Goal: Use online tool/utility: Use online tool/utility

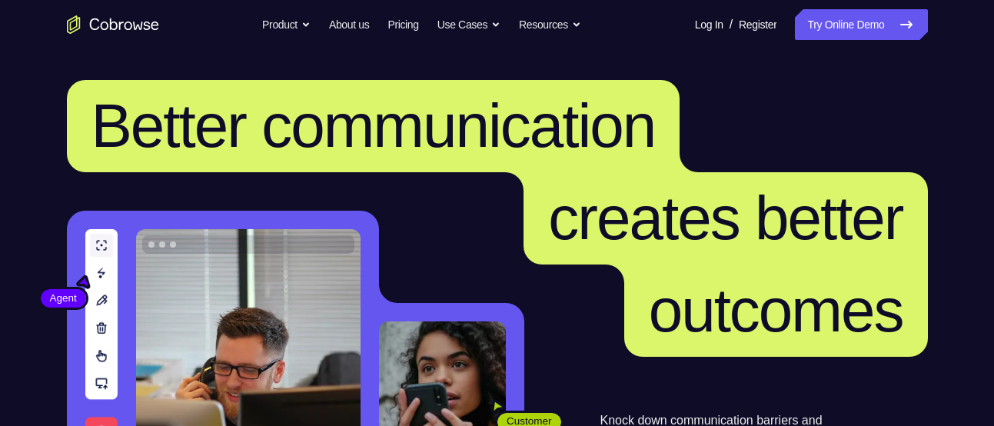
click at [878, 28] on link "Try Online Demo" at bounding box center [861, 24] width 132 height 31
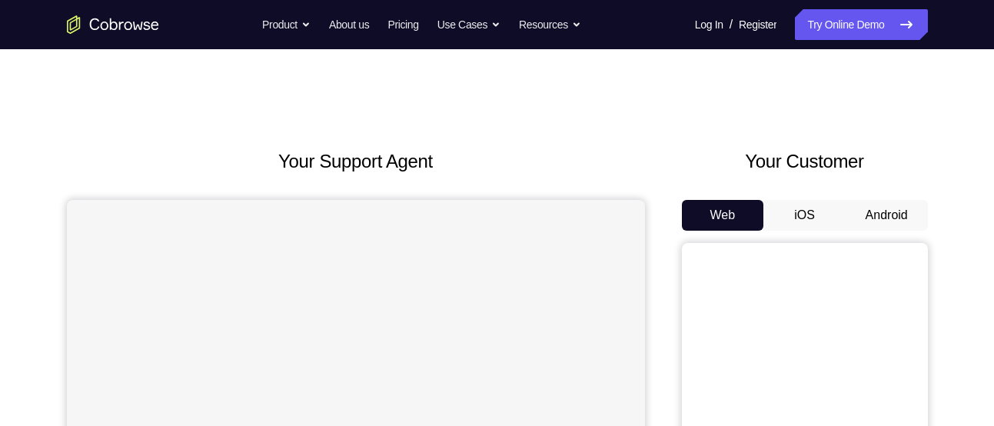
scroll to position [105, 0]
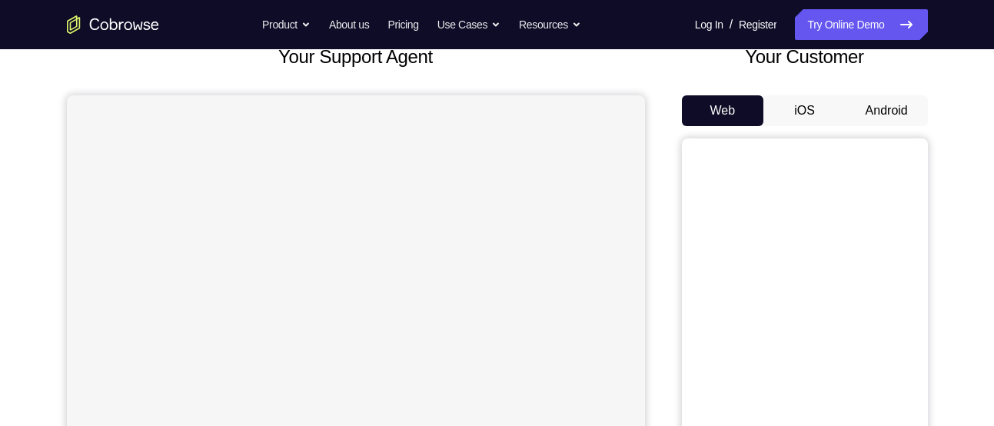
click at [907, 108] on button "Android" at bounding box center [886, 110] width 82 height 31
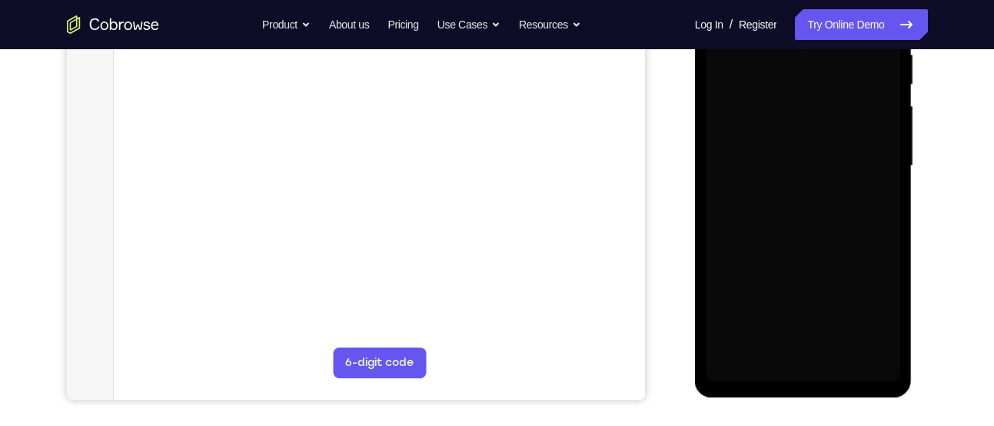
scroll to position [316, 0]
click at [804, 309] on div at bounding box center [803, 165] width 194 height 430
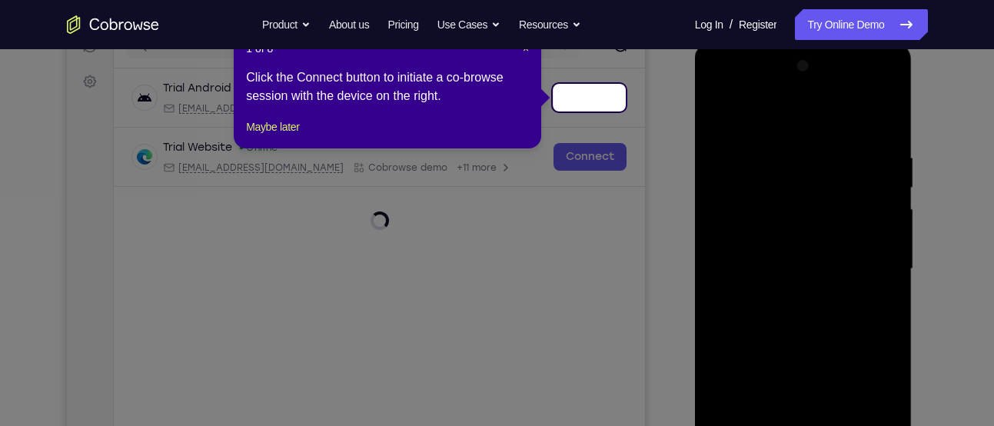
scroll to position [211, 0]
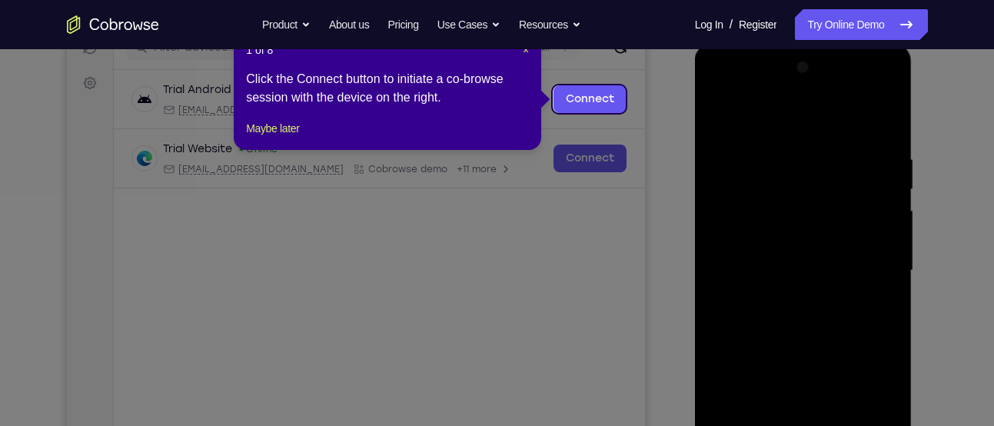
click at [519, 48] on nav "Go back Powerful, Flexible and Trustworthy. Avoid all extra friction for both A…" at bounding box center [497, 24] width 994 height 49
click at [529, 51] on div "1 of 8 × Click the Connect button to initiate a co-browse session with the devi…" at bounding box center [387, 90] width 307 height 120
click at [528, 51] on span "×" at bounding box center [526, 50] width 6 height 12
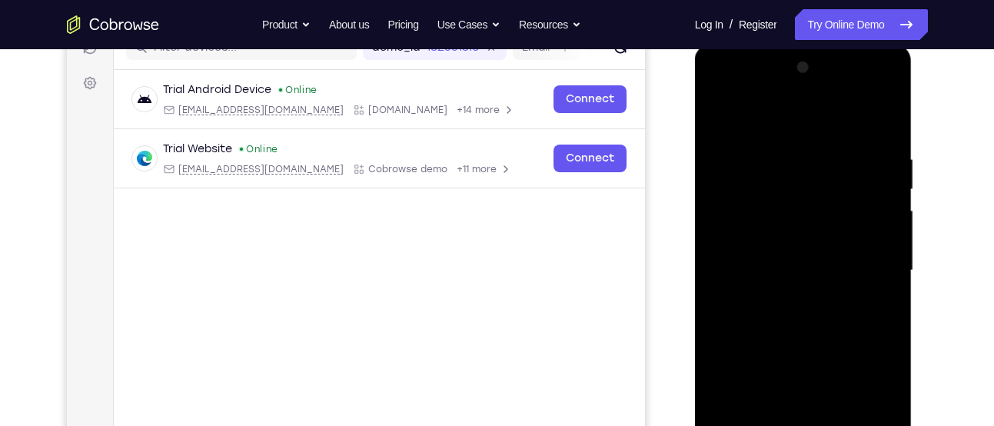
scroll to position [280, 0]
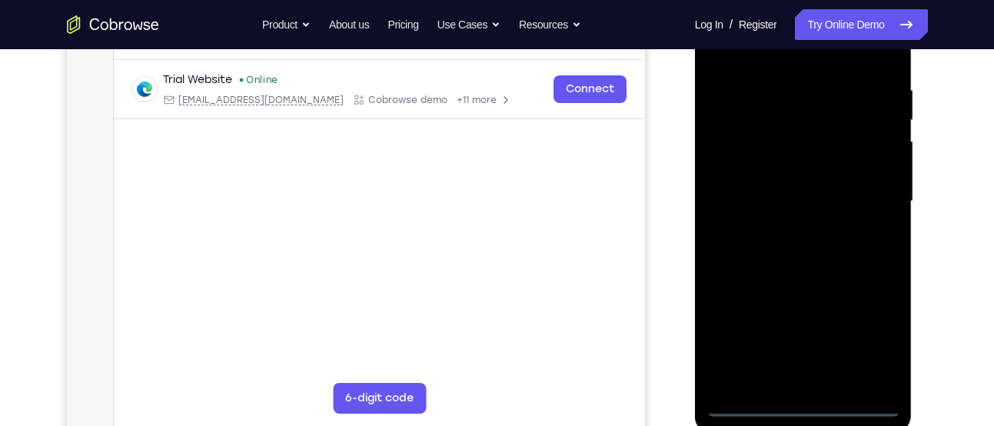
click at [811, 408] on div at bounding box center [803, 201] width 194 height 430
click at [875, 345] on div at bounding box center [803, 201] width 194 height 430
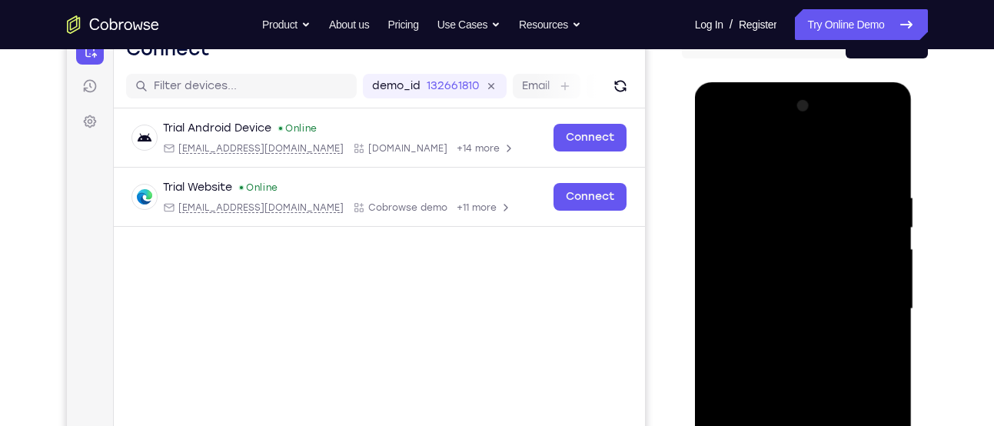
scroll to position [171, 0]
click at [711, 123] on div at bounding box center [803, 310] width 194 height 430
click at [863, 313] on div at bounding box center [803, 310] width 194 height 430
click at [775, 336] on div at bounding box center [803, 310] width 194 height 430
click at [763, 268] on div at bounding box center [803, 310] width 194 height 430
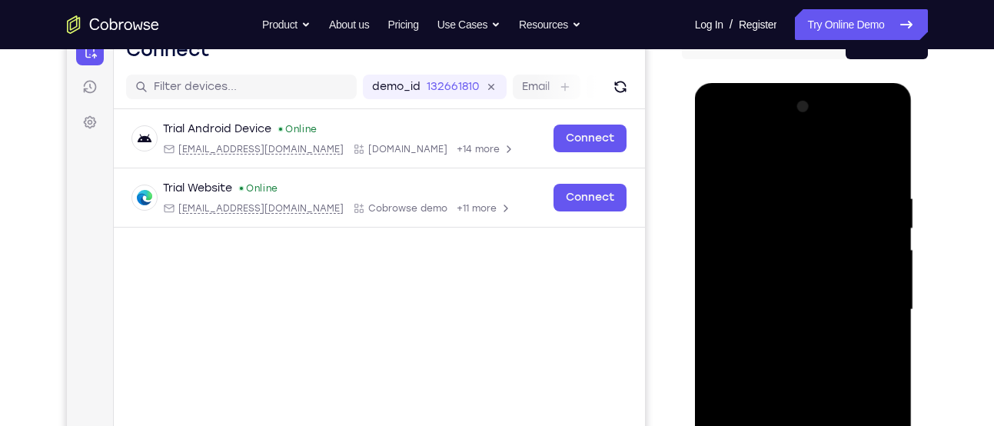
scroll to position [215, 0]
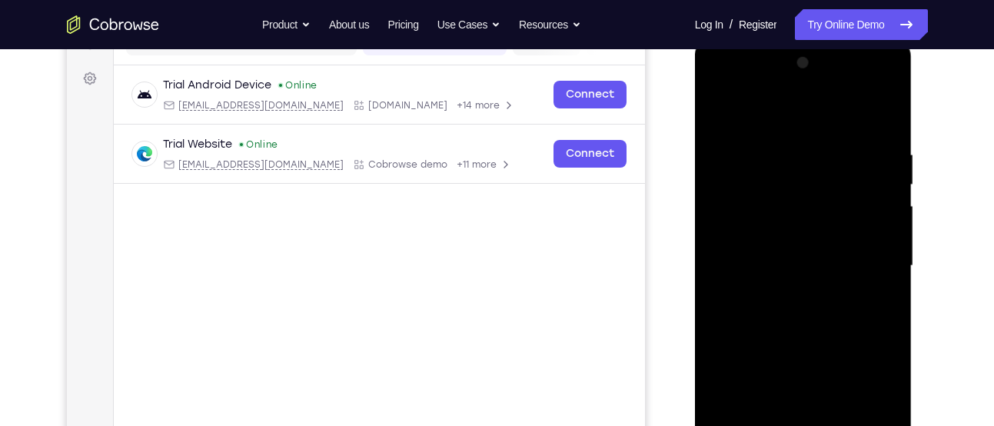
click at [755, 251] on div at bounding box center [803, 266] width 194 height 430
click at [797, 293] on div at bounding box center [803, 266] width 194 height 430
click at [838, 299] on div at bounding box center [803, 266] width 194 height 430
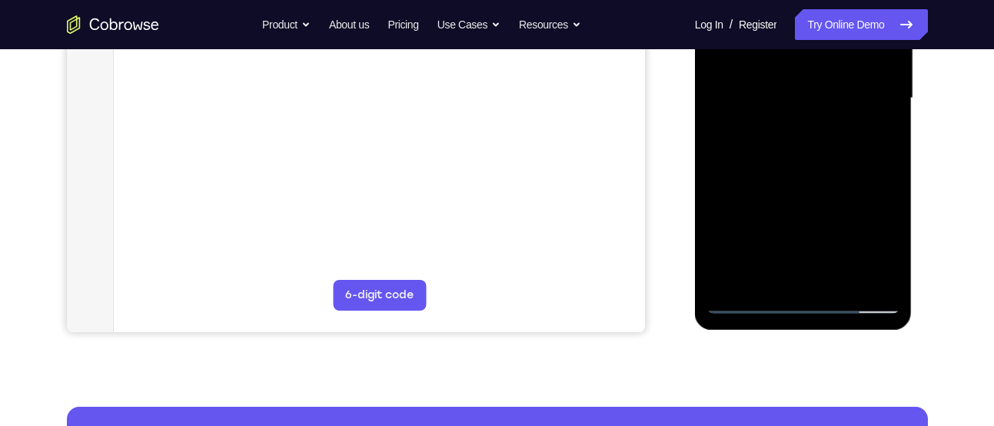
scroll to position [384, 0]
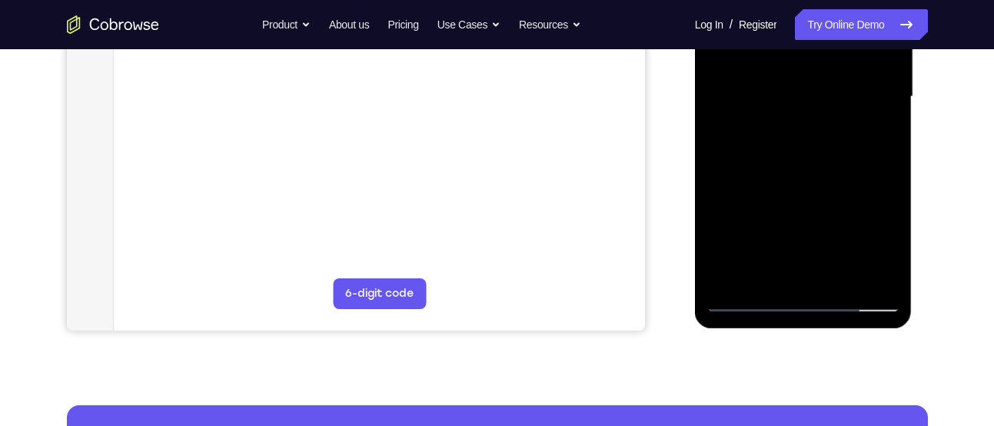
click at [853, 274] on div at bounding box center [803, 97] width 194 height 430
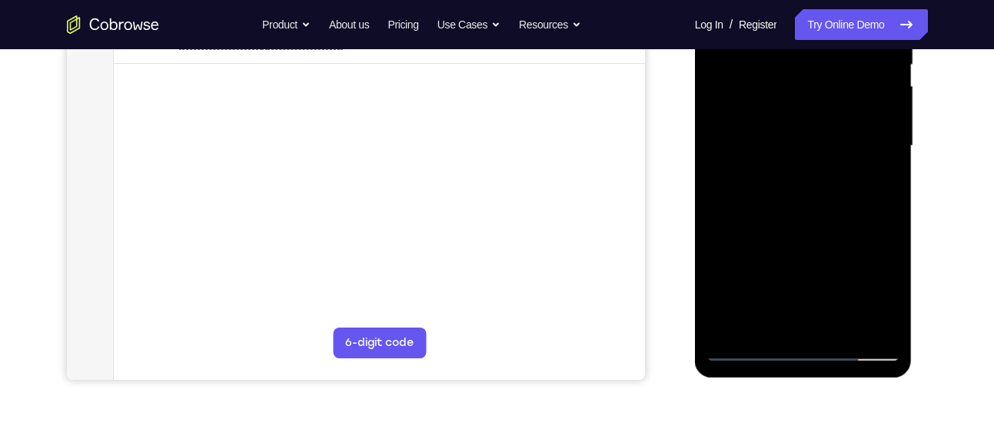
scroll to position [334, 0]
click at [782, 244] on div at bounding box center [803, 147] width 194 height 430
click at [787, 275] on div at bounding box center [803, 147] width 194 height 430
click at [830, 280] on div at bounding box center [803, 147] width 194 height 430
click at [822, 257] on div at bounding box center [803, 147] width 194 height 430
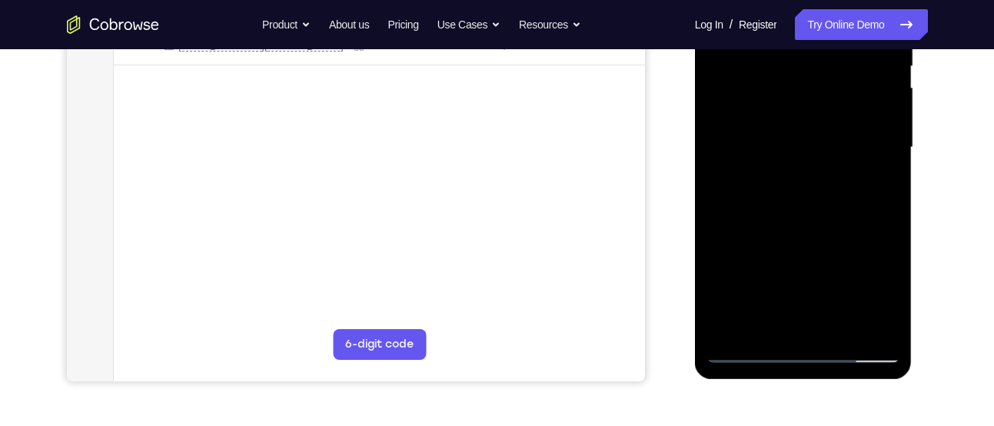
click at [815, 221] on div at bounding box center [803, 147] width 194 height 430
click at [773, 211] on div at bounding box center [803, 147] width 194 height 430
click at [755, 215] on div at bounding box center [803, 147] width 194 height 430
click at [752, 242] on div at bounding box center [803, 147] width 194 height 430
click at [751, 277] on div at bounding box center [803, 147] width 194 height 430
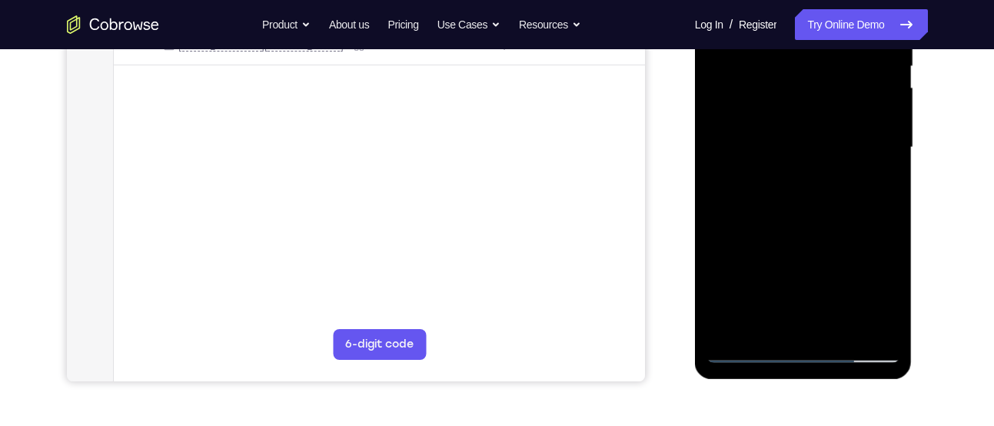
click at [831, 317] on div at bounding box center [803, 147] width 194 height 430
click at [808, 247] on div at bounding box center [803, 147] width 194 height 430
click at [825, 265] on div at bounding box center [803, 147] width 194 height 430
click at [818, 268] on div at bounding box center [803, 147] width 194 height 430
click at [848, 270] on div at bounding box center [803, 147] width 194 height 430
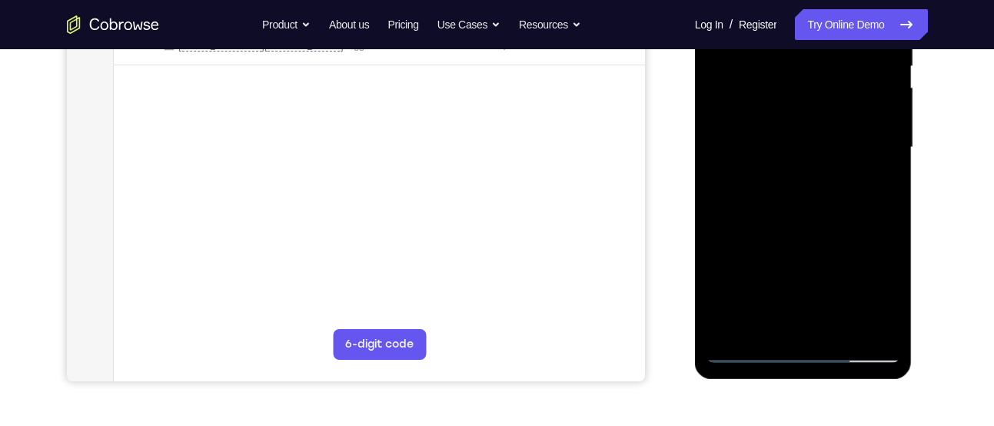
click at [858, 241] on div at bounding box center [803, 147] width 194 height 430
click at [845, 315] on div at bounding box center [803, 147] width 194 height 430
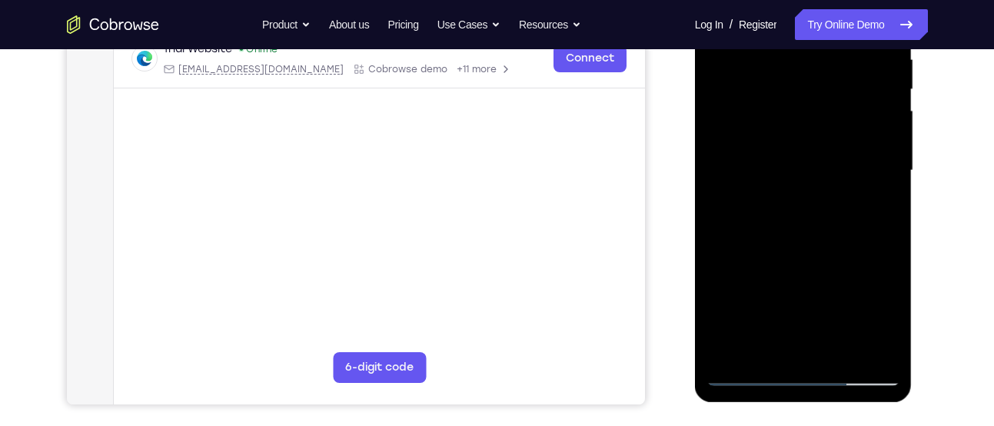
click at [802, 298] on div at bounding box center [803, 170] width 194 height 430
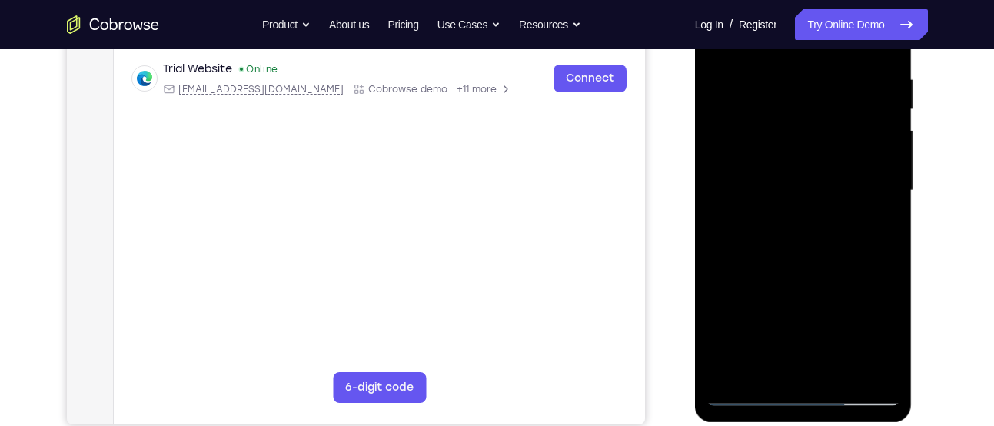
scroll to position [291, 0]
click at [782, 194] on div at bounding box center [803, 190] width 194 height 430
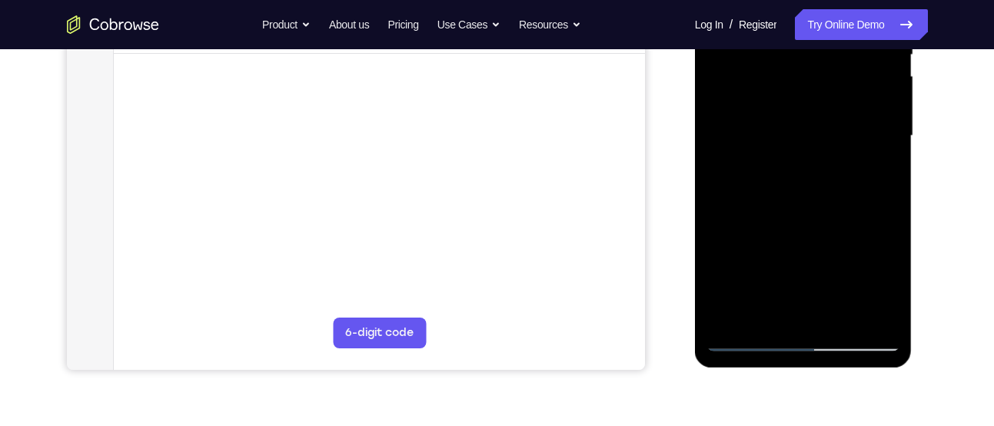
click at [792, 184] on div at bounding box center [803, 136] width 194 height 430
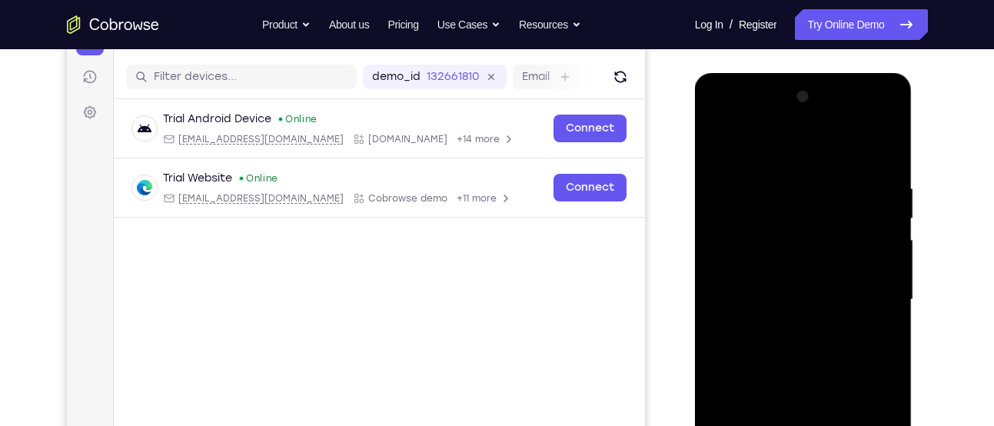
scroll to position [301, 0]
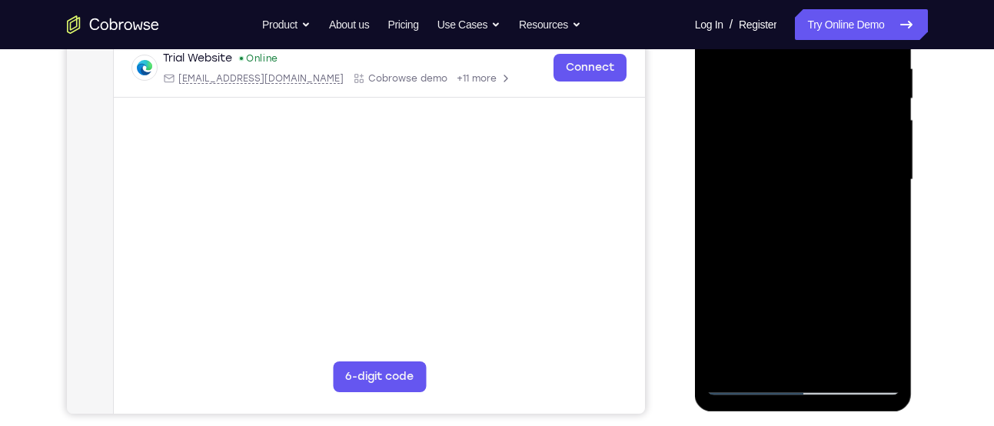
click at [837, 354] on div at bounding box center [803, 180] width 194 height 430
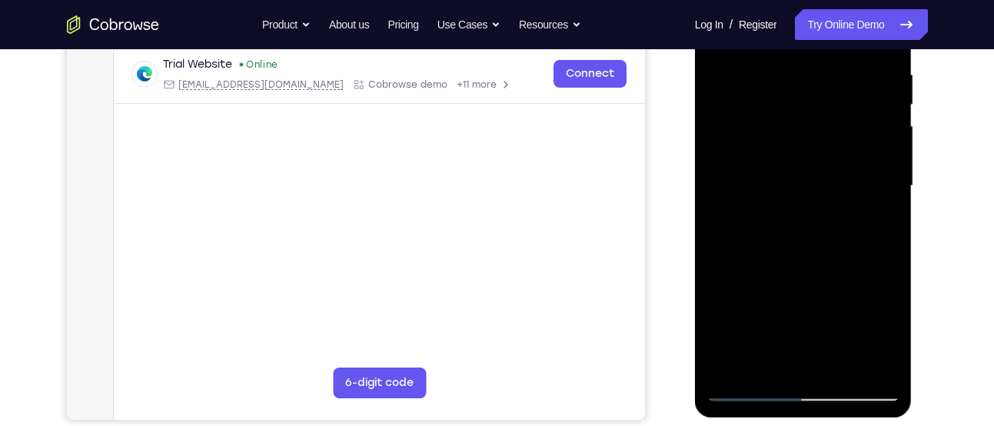
click at [834, 277] on div at bounding box center [803, 186] width 194 height 430
click at [889, 151] on div at bounding box center [803, 186] width 194 height 430
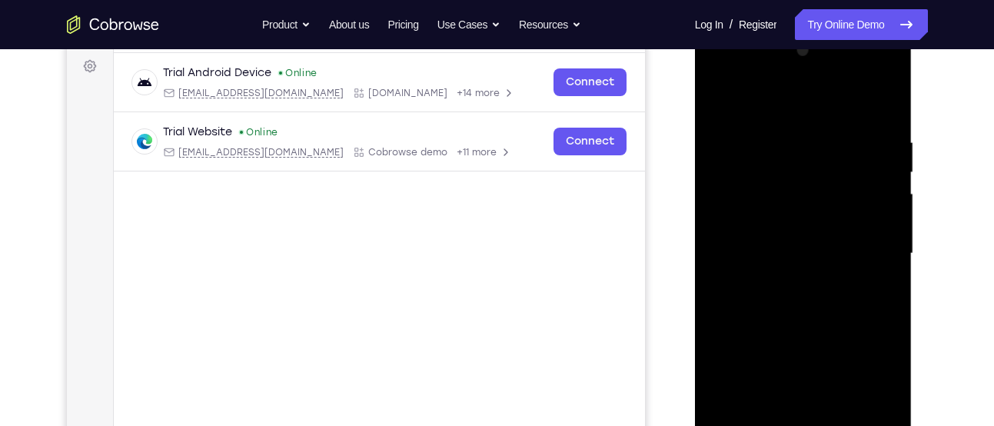
scroll to position [213, 0]
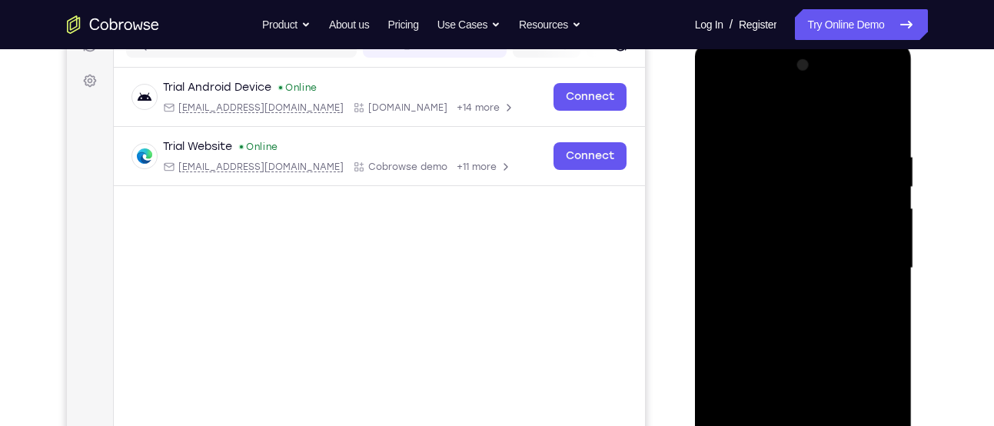
click at [772, 147] on div at bounding box center [803, 268] width 194 height 430
click at [729, 112] on div at bounding box center [803, 268] width 194 height 430
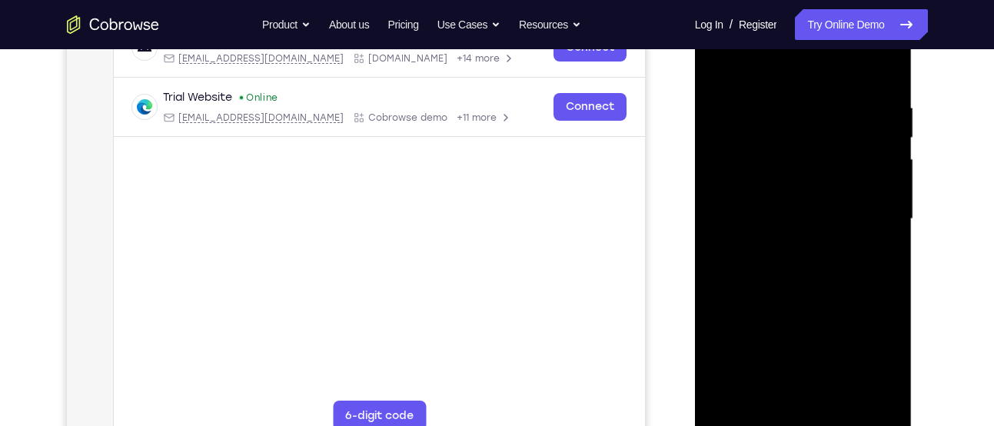
scroll to position [263, 0]
drag, startPoint x: 834, startPoint y: 204, endPoint x: 851, endPoint y: 214, distance: 19.3
click at [851, 214] on div at bounding box center [803, 218] width 194 height 430
click at [844, 235] on div at bounding box center [803, 218] width 194 height 430
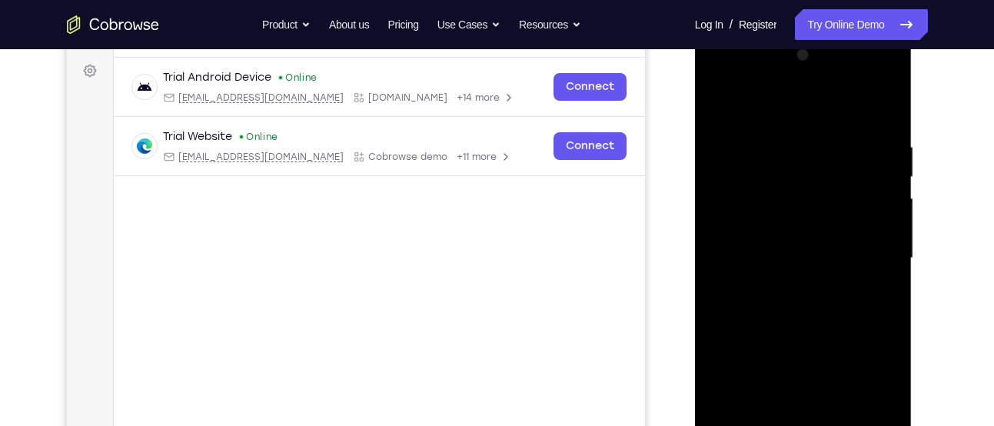
scroll to position [222, 0]
click at [726, 108] on div at bounding box center [803, 259] width 194 height 430
drag, startPoint x: 808, startPoint y: 274, endPoint x: 828, endPoint y: 225, distance: 52.4
click at [828, 225] on div at bounding box center [803, 259] width 194 height 430
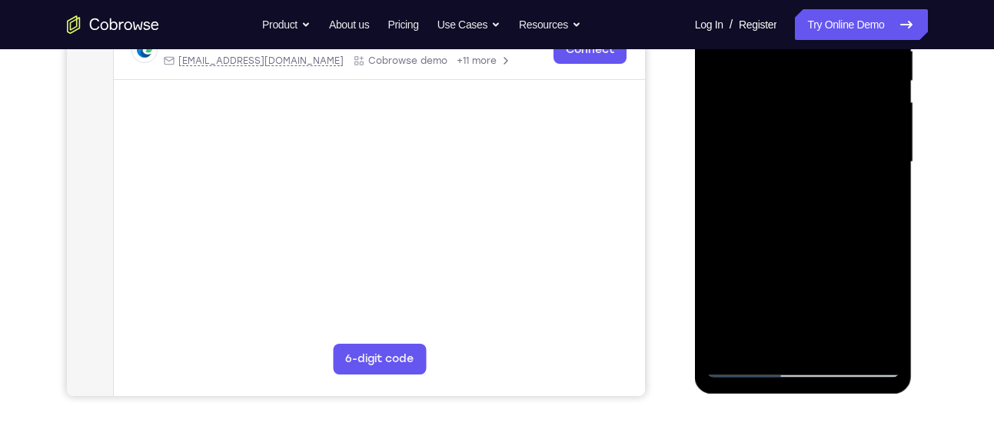
scroll to position [320, 0]
click at [748, 365] on div at bounding box center [803, 161] width 194 height 430
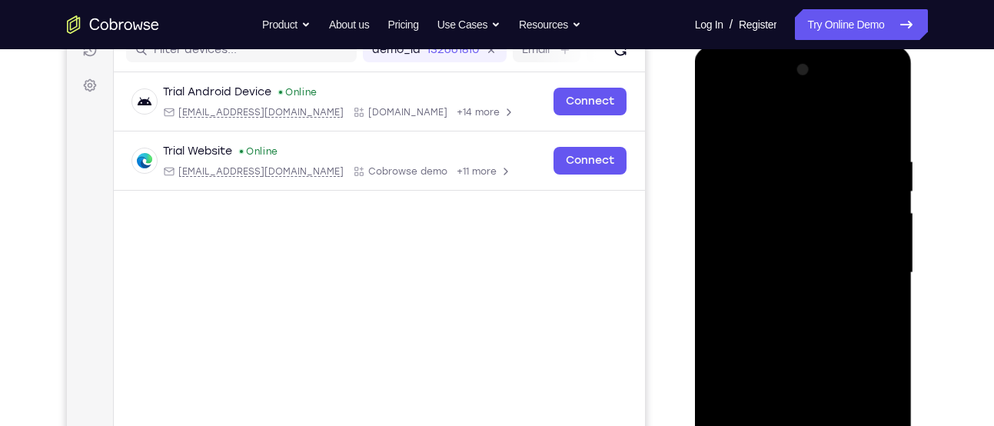
scroll to position [207, 0]
click at [708, 116] on div at bounding box center [803, 273] width 194 height 430
click at [717, 123] on div at bounding box center [803, 273] width 194 height 430
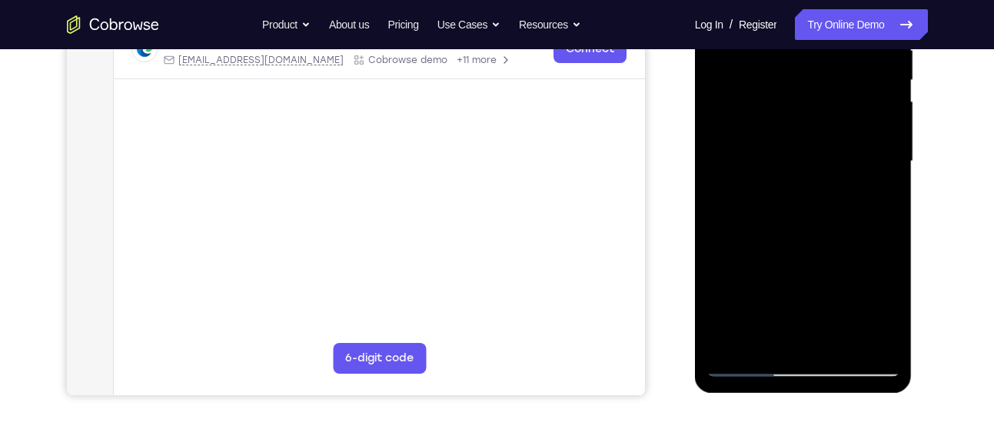
drag, startPoint x: 818, startPoint y: 118, endPoint x: 826, endPoint y: 188, distance: 70.4
click at [826, 188] on div at bounding box center [803, 161] width 194 height 430
click at [889, 195] on div at bounding box center [803, 161] width 194 height 430
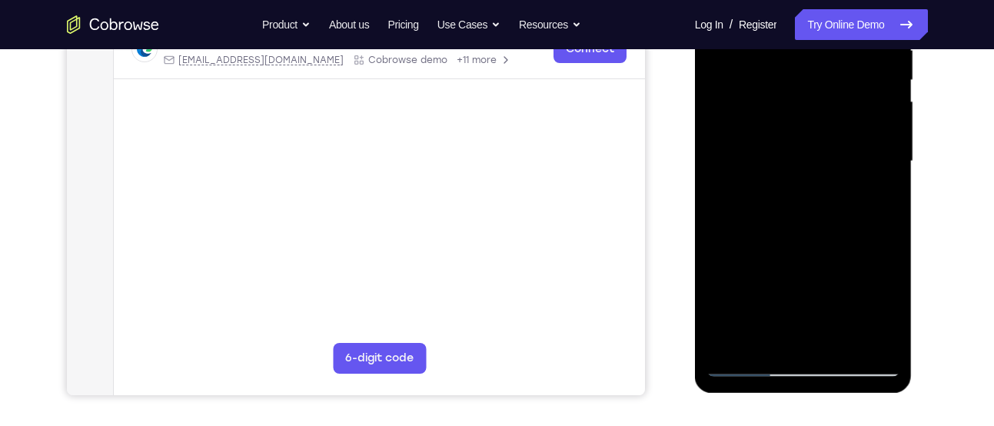
click at [889, 195] on div at bounding box center [803, 161] width 194 height 430
drag, startPoint x: 809, startPoint y: 267, endPoint x: 832, endPoint y: 387, distance: 121.9
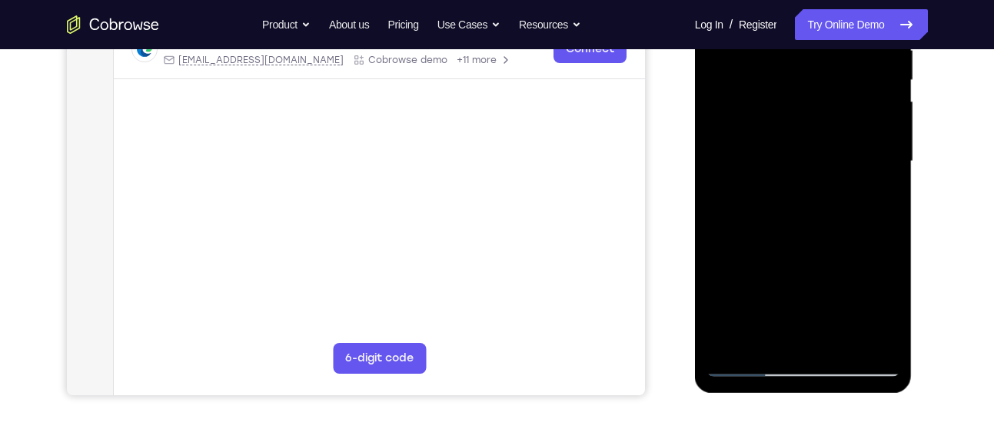
click at [832, 387] on div at bounding box center [803, 164] width 217 height 458
drag, startPoint x: 772, startPoint y: 108, endPoint x: 776, endPoint y: 197, distance: 89.3
click at [776, 197] on div at bounding box center [803, 161] width 194 height 430
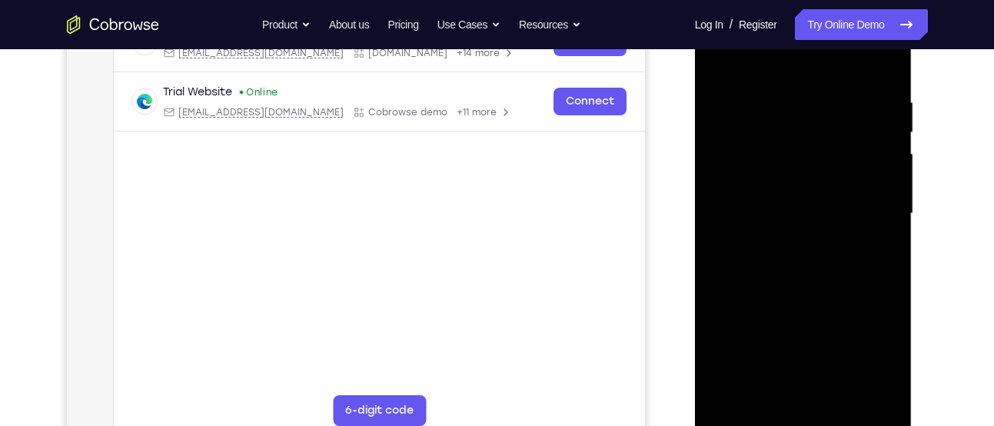
click at [828, 88] on div at bounding box center [803, 213] width 194 height 430
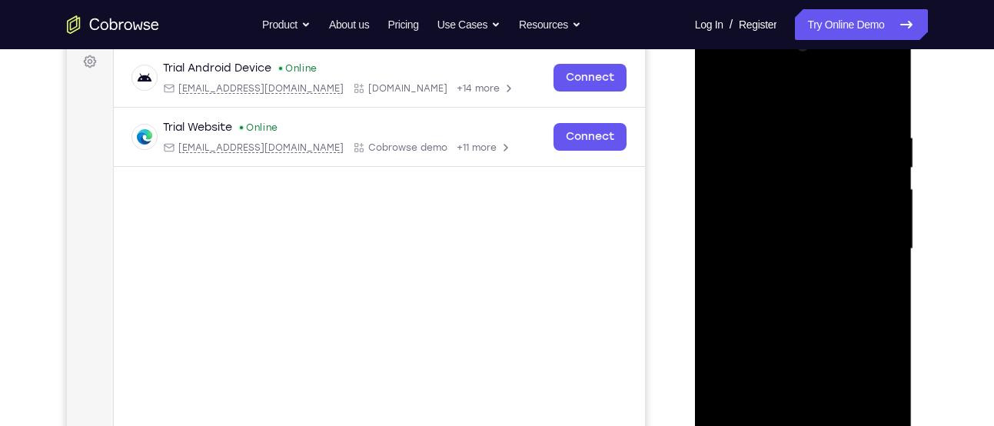
scroll to position [230, 0]
drag, startPoint x: 871, startPoint y: 241, endPoint x: 875, endPoint y: 210, distance: 31.7
click at [875, 210] on div at bounding box center [803, 251] width 194 height 430
click at [877, 102] on div at bounding box center [803, 251] width 194 height 430
drag, startPoint x: 875, startPoint y: 128, endPoint x: 801, endPoint y: 131, distance: 73.8
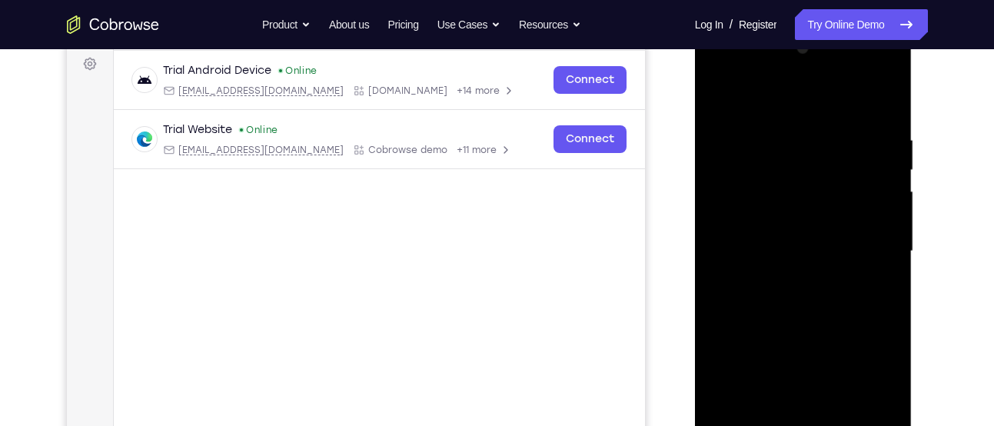
click at [801, 131] on div at bounding box center [803, 251] width 194 height 430
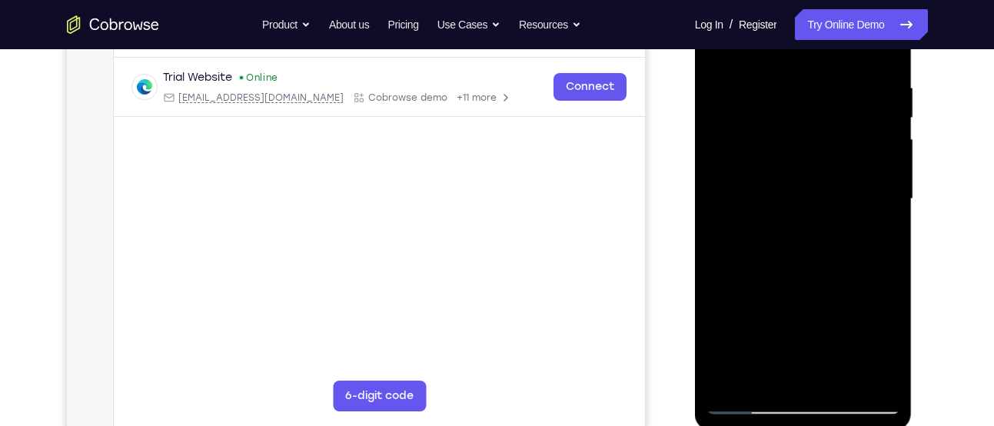
click at [882, 265] on div at bounding box center [803, 199] width 194 height 430
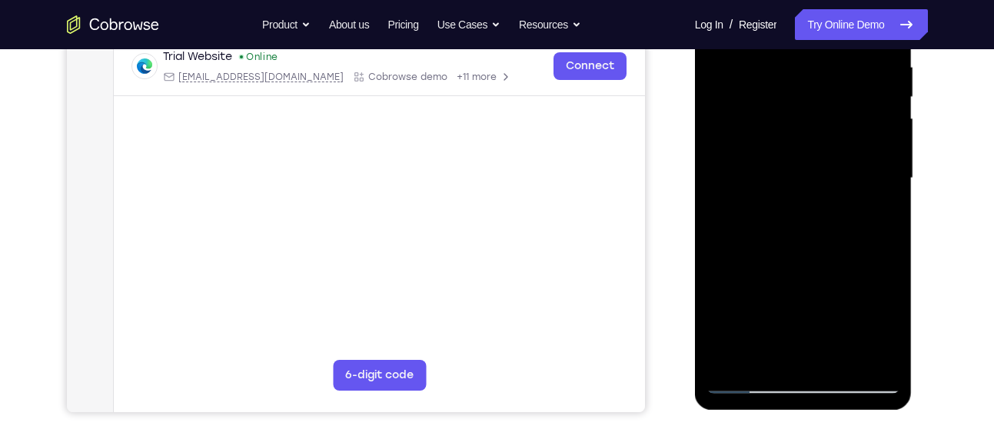
click at [888, 253] on div at bounding box center [803, 178] width 194 height 430
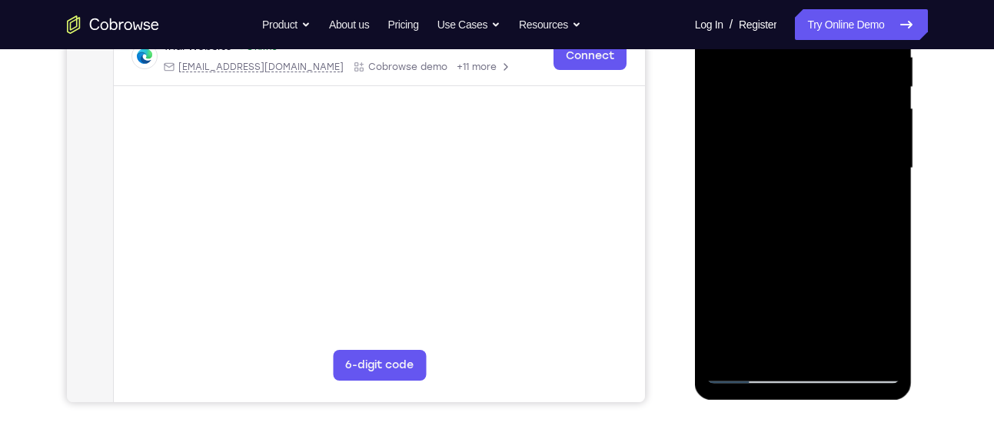
scroll to position [311, 0]
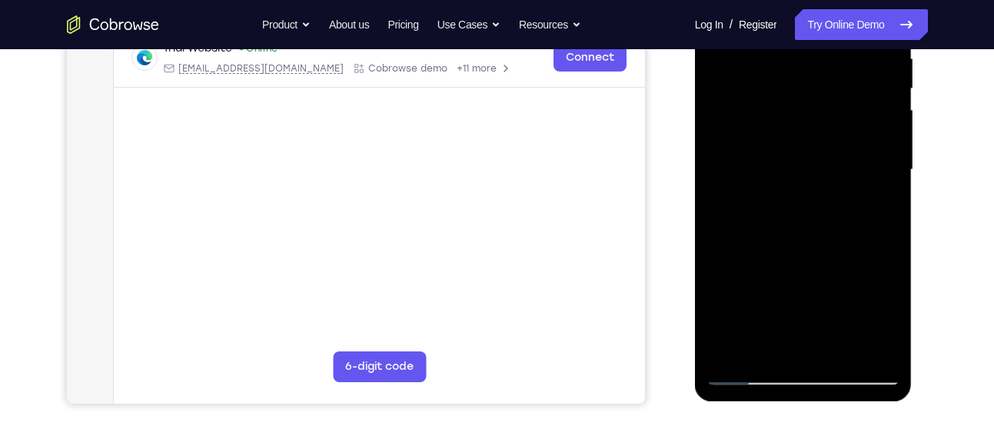
click at [888, 231] on div at bounding box center [803, 170] width 194 height 430
click at [888, 234] on div at bounding box center [803, 170] width 194 height 430
click at [714, 238] on div at bounding box center [803, 170] width 194 height 430
drag, startPoint x: 802, startPoint y: 226, endPoint x: 811, endPoint y: 193, distance: 34.3
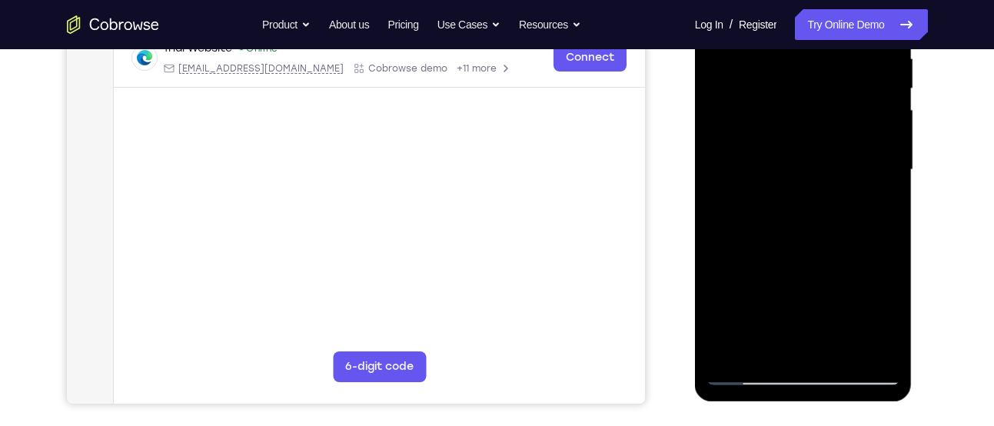
click at [811, 193] on div at bounding box center [803, 170] width 194 height 430
click at [886, 205] on div at bounding box center [803, 170] width 194 height 430
drag, startPoint x: 852, startPoint y: 223, endPoint x: 852, endPoint y: 209, distance: 13.8
click at [852, 209] on div at bounding box center [803, 170] width 194 height 430
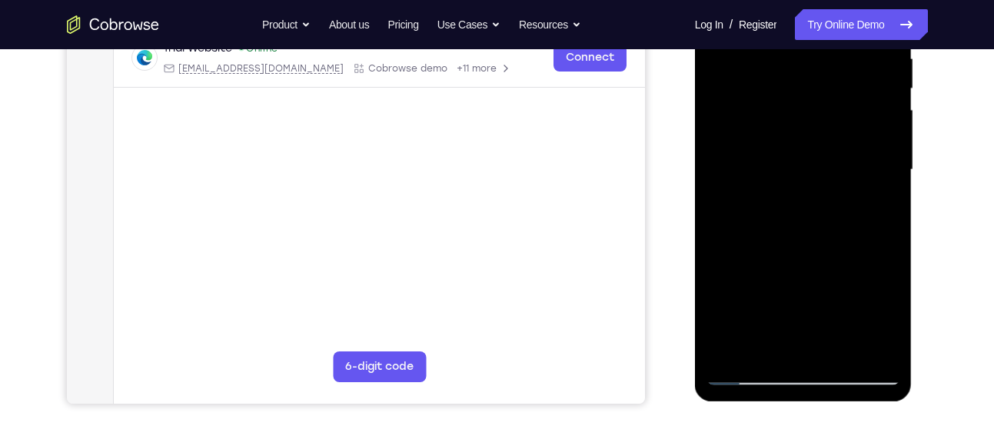
click at [885, 203] on div at bounding box center [803, 170] width 194 height 430
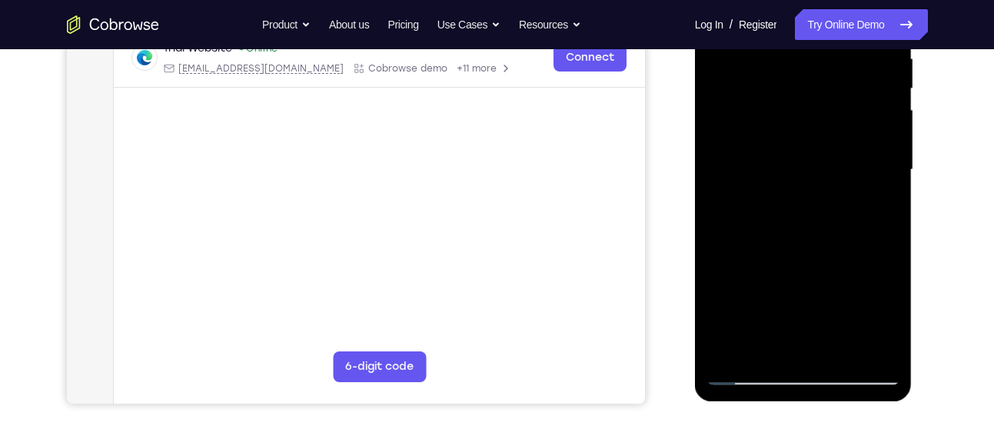
click at [831, 198] on div at bounding box center [803, 170] width 194 height 430
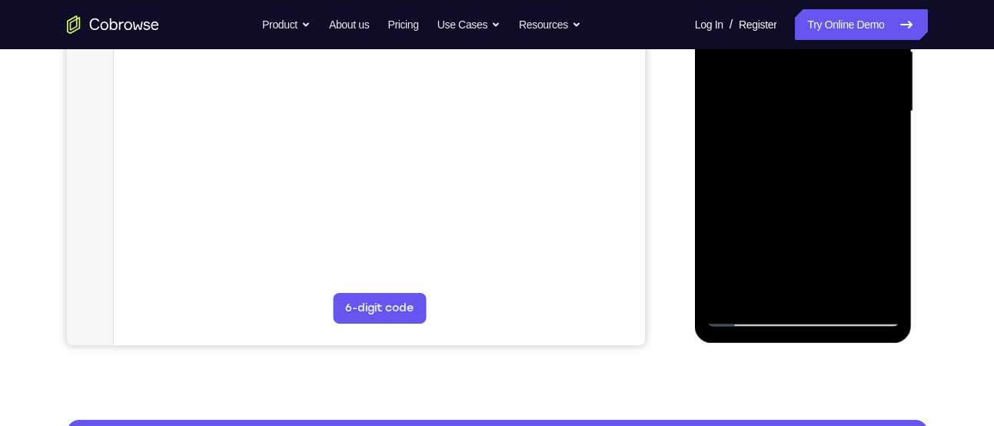
scroll to position [370, 0]
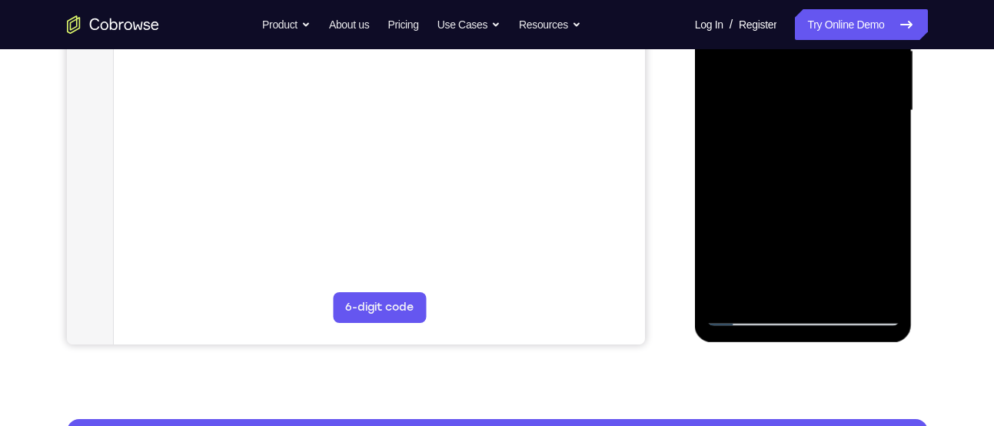
drag, startPoint x: 831, startPoint y: 138, endPoint x: 829, endPoint y: 295, distance: 156.8
click at [829, 295] on div at bounding box center [803, 110] width 194 height 430
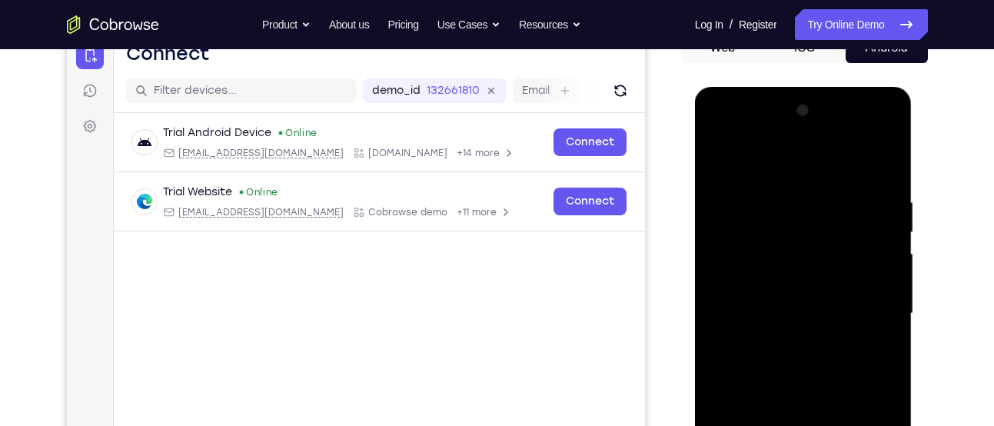
scroll to position [164, 0]
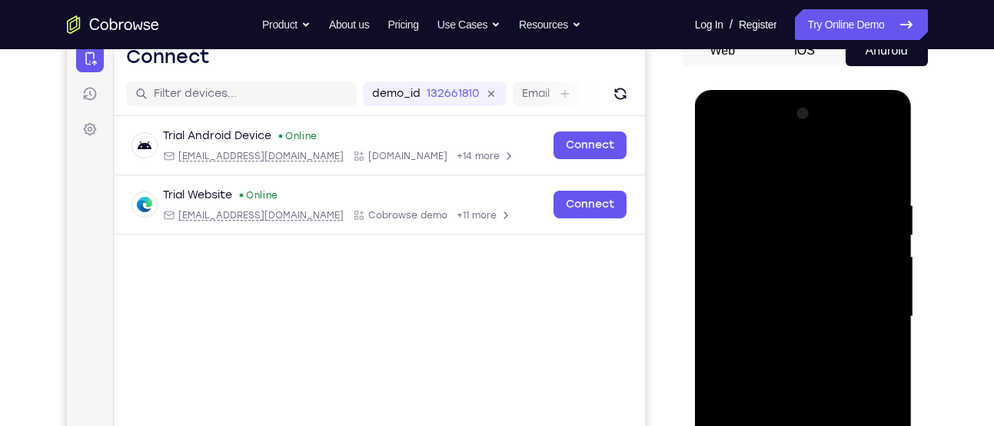
drag, startPoint x: 885, startPoint y: 210, endPoint x: 747, endPoint y: 212, distance: 138.3
click at [747, 212] on div at bounding box center [803, 316] width 194 height 430
click at [759, 196] on div at bounding box center [803, 316] width 194 height 430
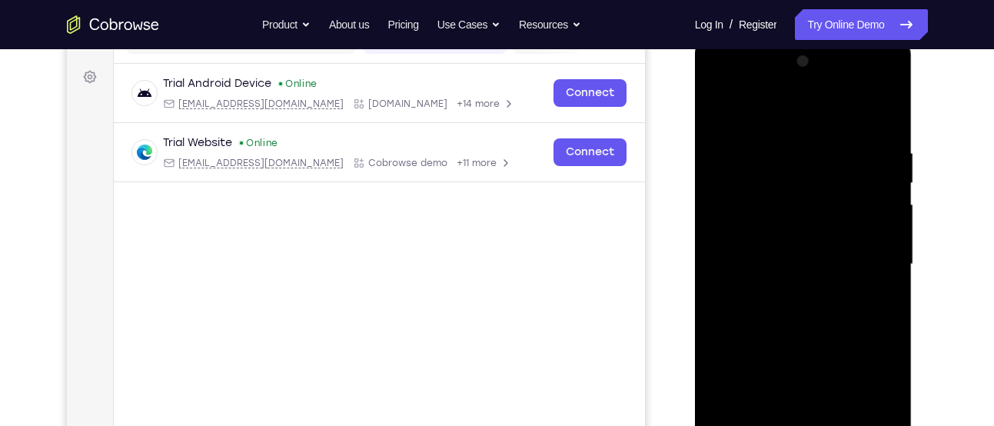
scroll to position [217, 0]
click at [868, 251] on div at bounding box center [803, 263] width 194 height 430
click at [881, 110] on div at bounding box center [803, 263] width 194 height 430
click at [882, 108] on div at bounding box center [803, 263] width 194 height 430
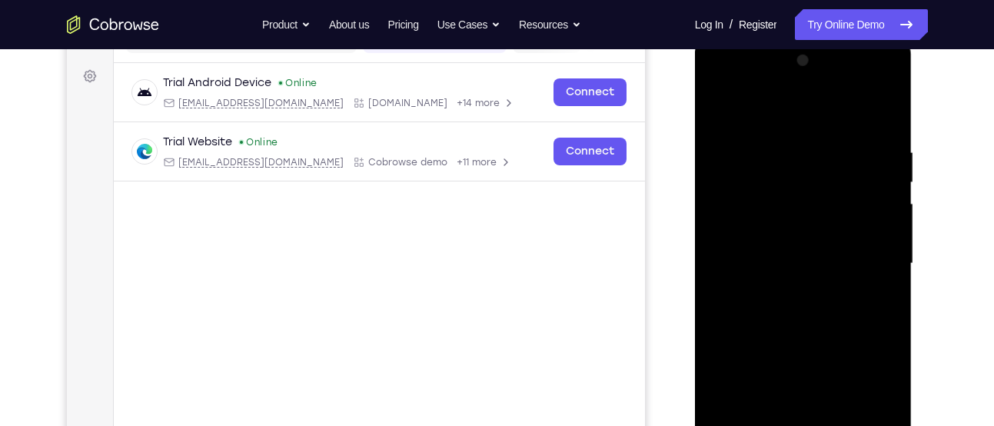
drag, startPoint x: 856, startPoint y: 146, endPoint x: 868, endPoint y: 141, distance: 12.7
click at [868, 141] on div at bounding box center [803, 263] width 194 height 430
drag, startPoint x: 798, startPoint y: 191, endPoint x: 818, endPoint y: 102, distance: 90.8
click at [818, 102] on div at bounding box center [803, 263] width 194 height 430
drag, startPoint x: 792, startPoint y: 267, endPoint x: 803, endPoint y: 163, distance: 105.1
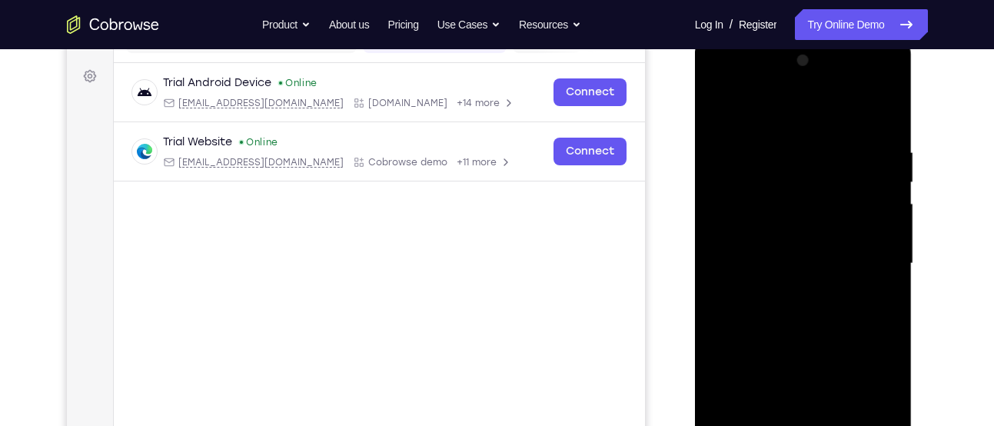
click at [803, 163] on div at bounding box center [803, 263] width 194 height 430
drag, startPoint x: 781, startPoint y: 306, endPoint x: 798, endPoint y: 187, distance: 120.3
click at [798, 187] on div at bounding box center [803, 263] width 194 height 430
drag, startPoint x: 779, startPoint y: 323, endPoint x: 794, endPoint y: 207, distance: 116.2
click at [794, 207] on div at bounding box center [803, 263] width 194 height 430
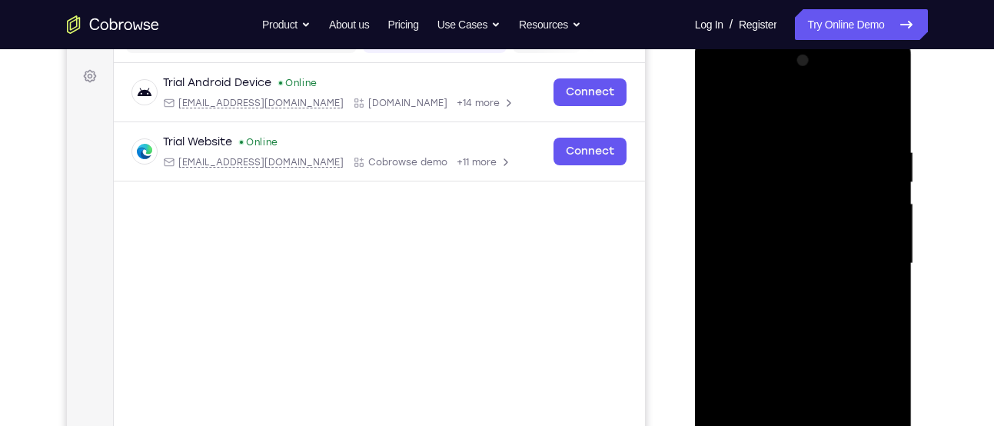
drag, startPoint x: 787, startPoint y: 288, endPoint x: 792, endPoint y: 221, distance: 67.8
click at [792, 221] on div at bounding box center [803, 263] width 194 height 430
click at [722, 108] on div at bounding box center [803, 263] width 194 height 430
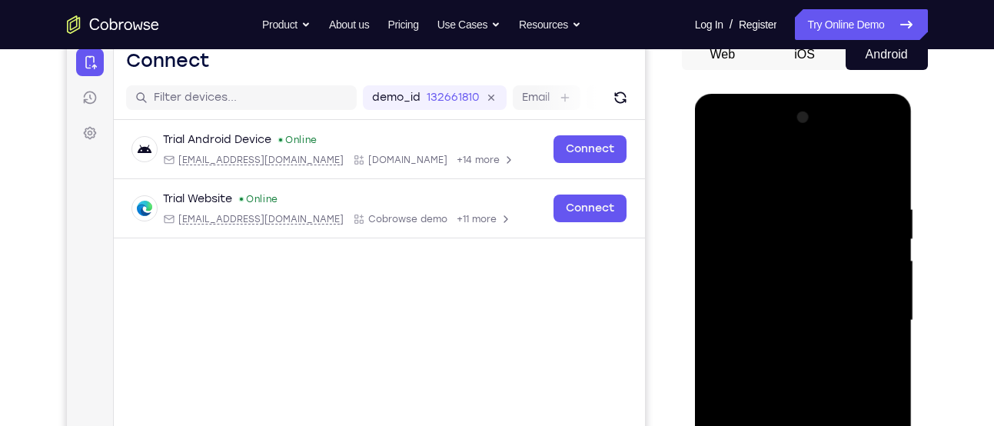
scroll to position [156, 0]
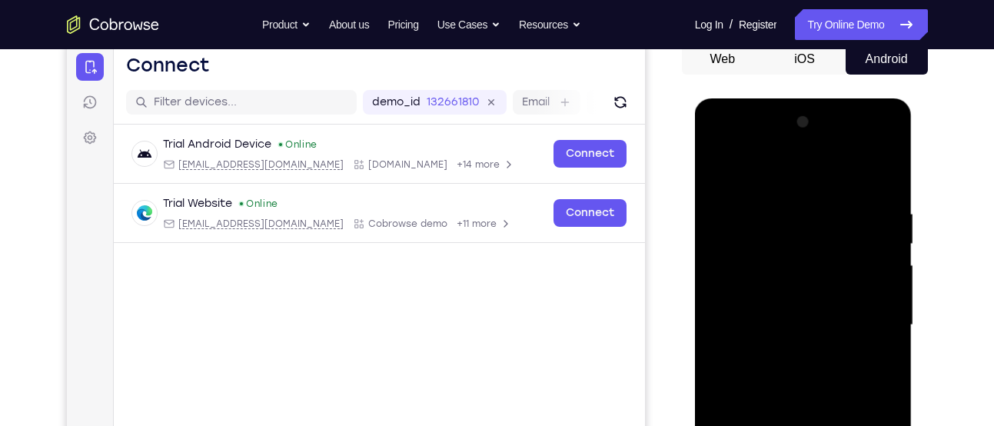
drag, startPoint x: 779, startPoint y: 197, endPoint x: 768, endPoint y: 343, distance: 146.5
click at [768, 343] on div at bounding box center [803, 325] width 194 height 430
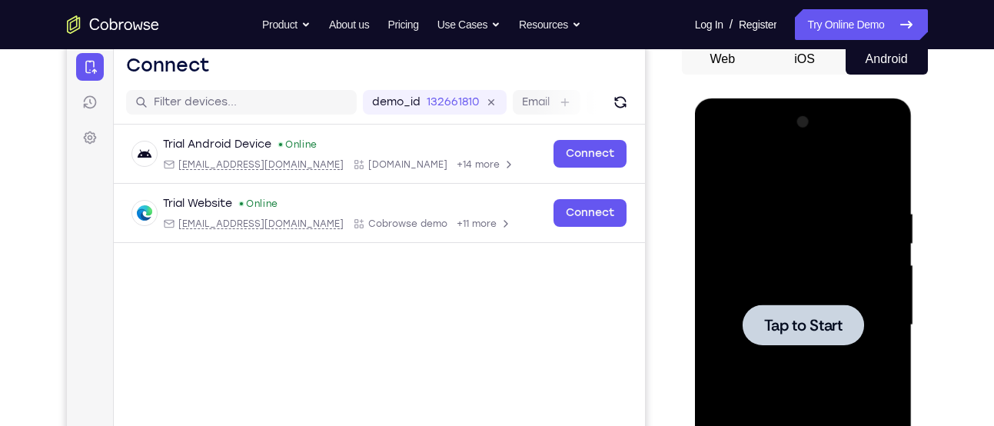
drag, startPoint x: 839, startPoint y: 254, endPoint x: 832, endPoint y: 407, distance: 152.4
click at [832, 98] on div "Tap to Start" at bounding box center [803, 98] width 217 height 0
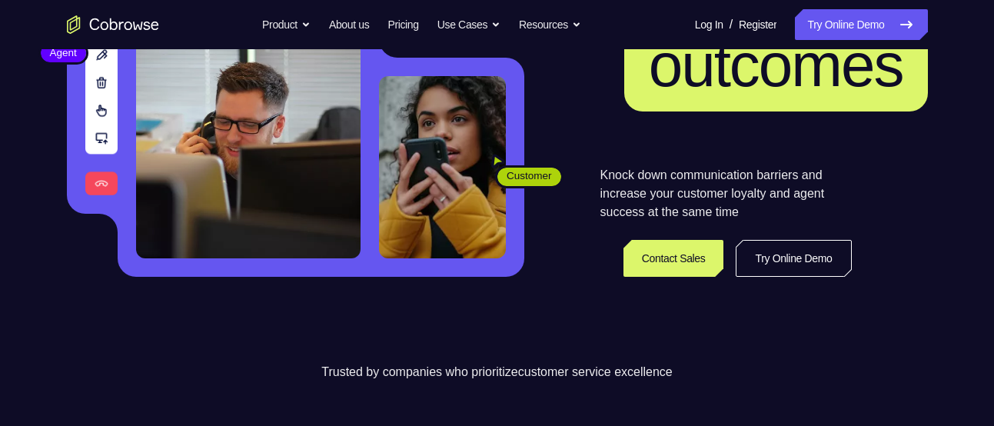
scroll to position [263, 0]
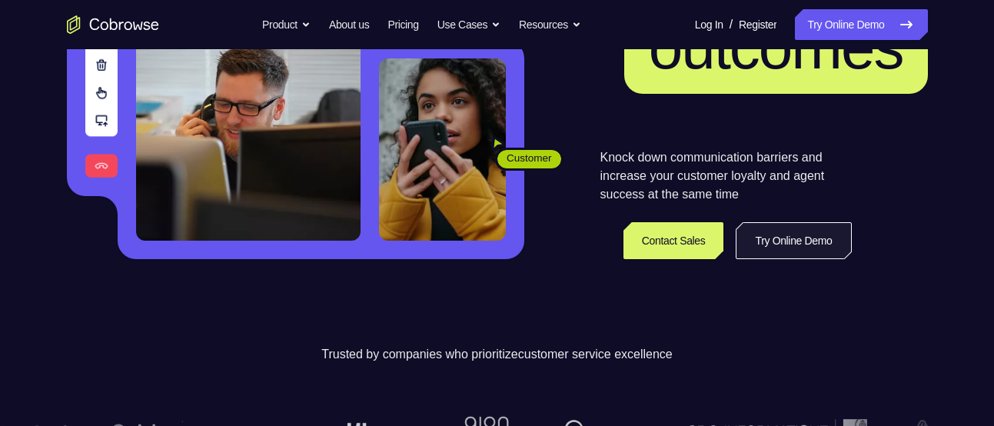
click at [790, 251] on link "Try Online Demo" at bounding box center [792, 240] width 115 height 37
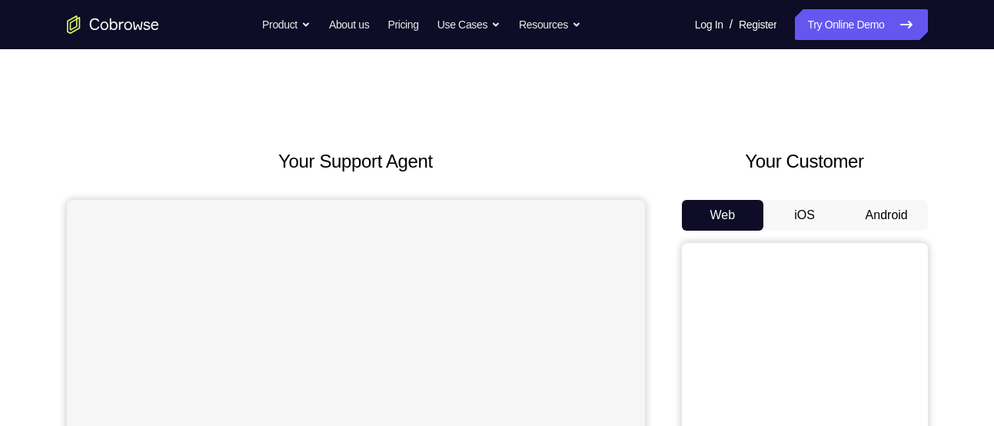
click at [878, 211] on button "Android" at bounding box center [886, 215] width 82 height 31
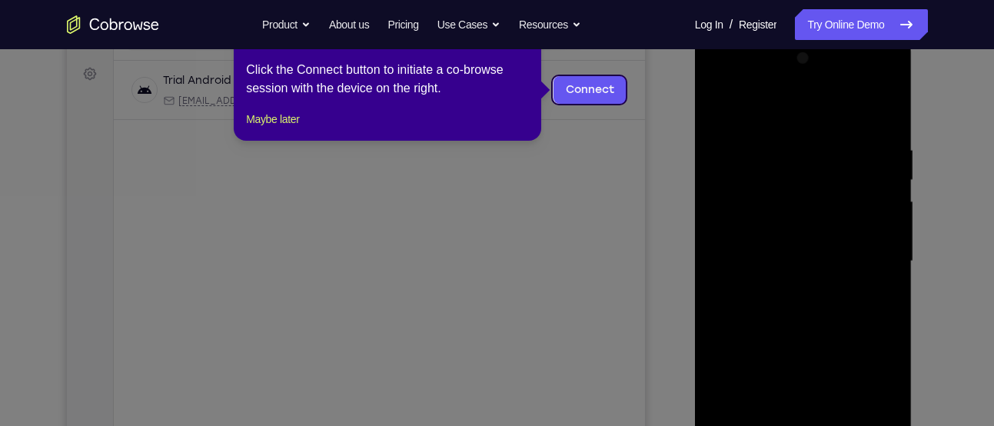
click at [303, 127] on div "1 of 8 × Click the Connect button to initiate a co-browse session with the devi…" at bounding box center [387, 81] width 307 height 120
click at [296, 127] on div "1 of 8 × Click the Connect button to initiate a co-browse session with the devi…" at bounding box center [387, 81] width 307 height 120
click at [291, 128] on button "Maybe later" at bounding box center [272, 119] width 53 height 18
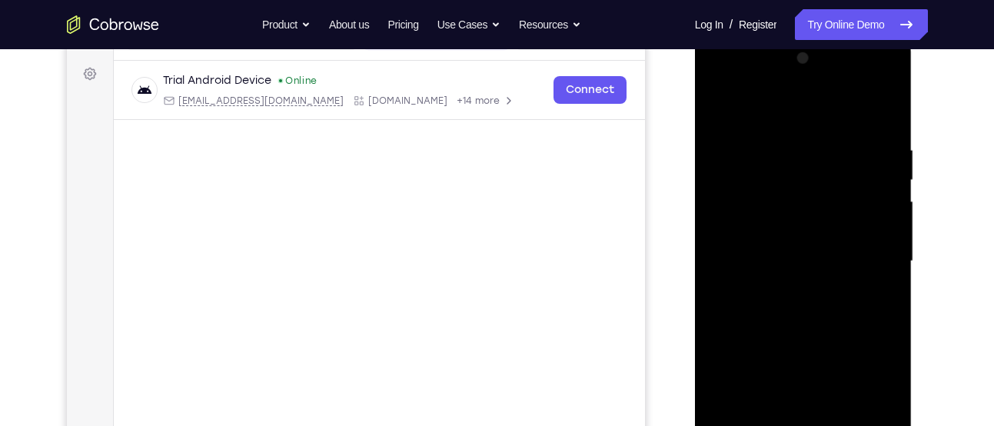
scroll to position [372, 0]
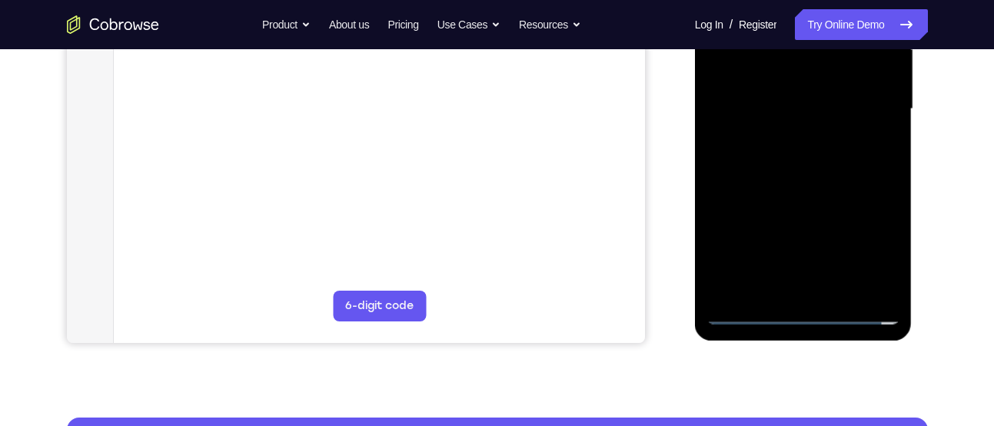
click at [795, 307] on div at bounding box center [803, 109] width 194 height 430
click at [873, 251] on div at bounding box center [803, 109] width 194 height 430
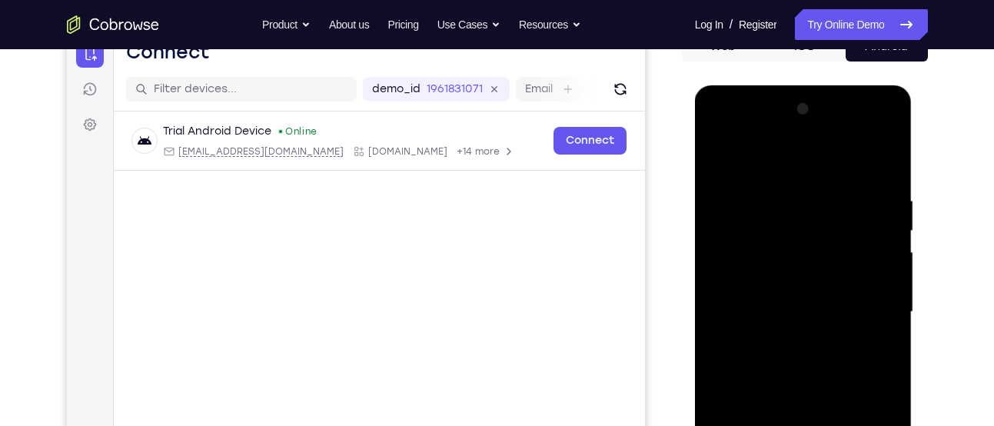
scroll to position [168, 0]
click at [740, 139] on div at bounding box center [803, 313] width 194 height 430
click at [869, 309] on div at bounding box center [803, 313] width 194 height 430
click at [786, 346] on div at bounding box center [803, 313] width 194 height 430
click at [802, 300] on div at bounding box center [803, 313] width 194 height 430
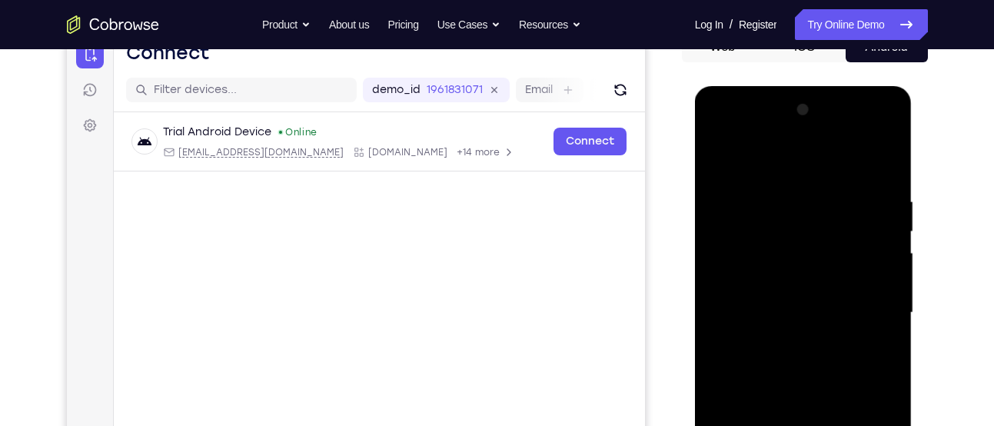
click at [816, 290] on div at bounding box center [803, 313] width 194 height 430
click at [829, 229] on div at bounding box center [803, 313] width 194 height 430
click at [818, 248] on div at bounding box center [803, 313] width 194 height 430
click at [805, 306] on div at bounding box center [803, 313] width 194 height 430
click at [795, 370] on div at bounding box center [803, 313] width 194 height 430
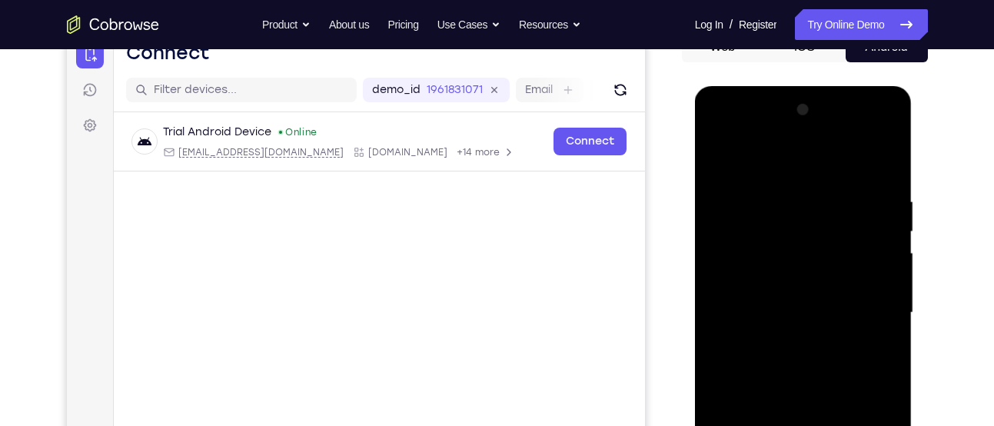
click at [805, 359] on div at bounding box center [803, 313] width 194 height 430
click at [867, 328] on div at bounding box center [803, 313] width 194 height 430
click at [875, 328] on div at bounding box center [803, 313] width 194 height 430
click at [888, 281] on div at bounding box center [803, 313] width 194 height 430
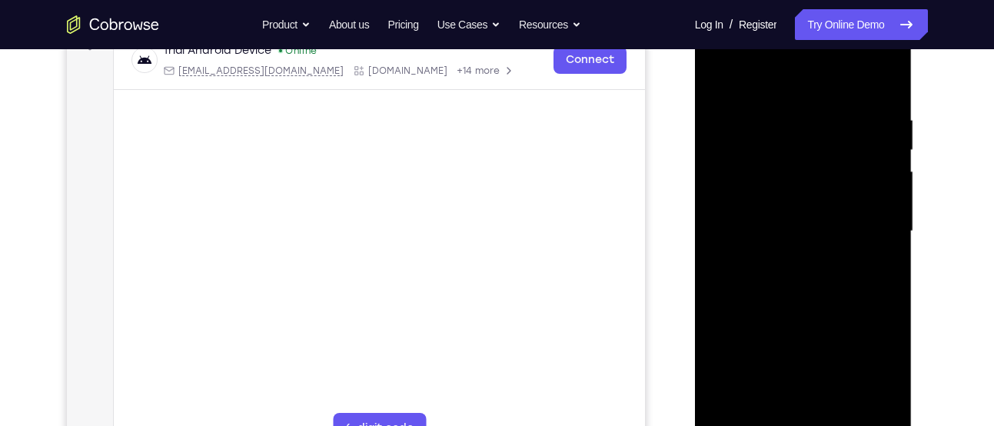
scroll to position [251, 0]
drag, startPoint x: 828, startPoint y: 227, endPoint x: 838, endPoint y: 211, distance: 17.9
click at [838, 211] on div at bounding box center [803, 230] width 194 height 430
click at [881, 91] on div at bounding box center [803, 230] width 194 height 430
drag, startPoint x: 825, startPoint y: 242, endPoint x: 840, endPoint y: 144, distance: 98.8
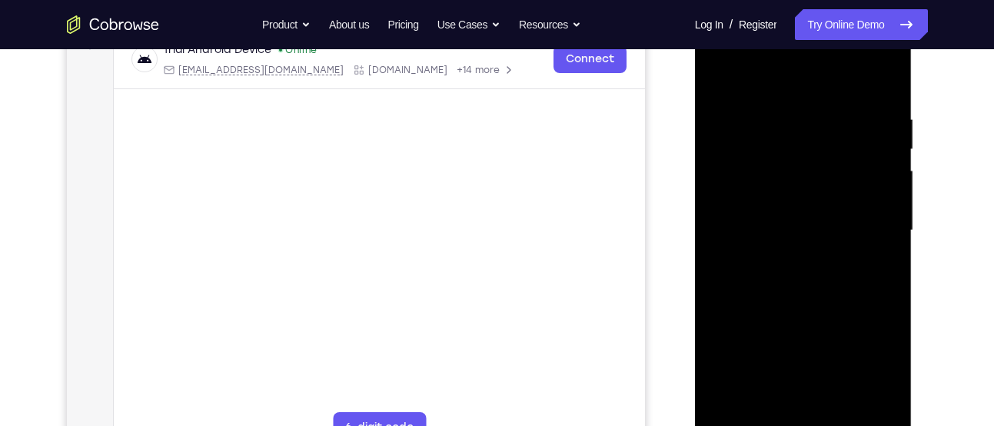
click at [840, 144] on div at bounding box center [803, 230] width 194 height 430
click at [881, 194] on div at bounding box center [803, 230] width 194 height 430
drag, startPoint x: 814, startPoint y: 334, endPoint x: 825, endPoint y: 118, distance: 216.2
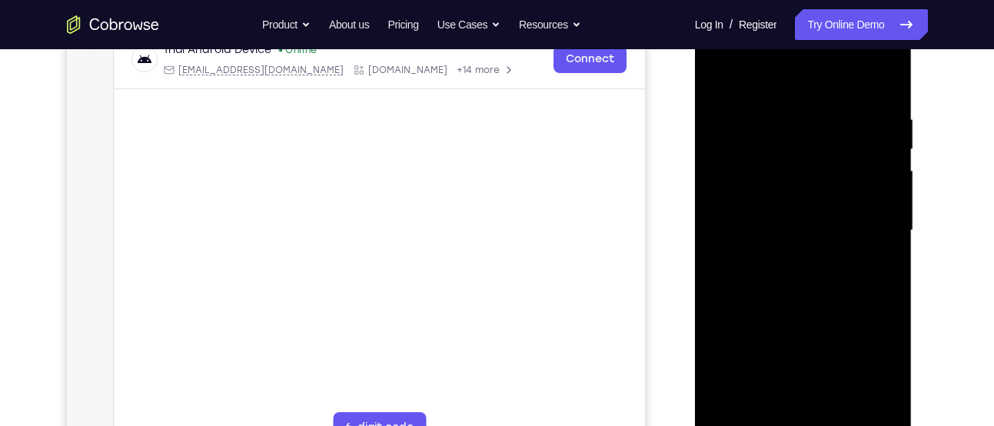
click at [825, 118] on div at bounding box center [803, 230] width 194 height 430
drag, startPoint x: 831, startPoint y: 325, endPoint x: 840, endPoint y: 212, distance: 113.3
click at [840, 212] on div at bounding box center [803, 230] width 194 height 430
drag, startPoint x: 833, startPoint y: 320, endPoint x: 835, endPoint y: 168, distance: 152.2
click at [835, 168] on div at bounding box center [803, 230] width 194 height 430
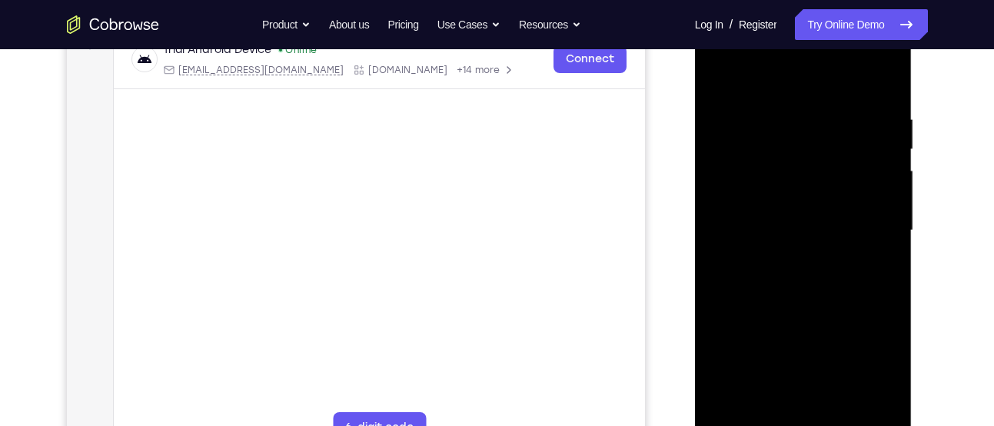
drag, startPoint x: 832, startPoint y: 334, endPoint x: 841, endPoint y: 171, distance: 164.0
click at [841, 171] on div at bounding box center [803, 230] width 194 height 430
drag, startPoint x: 851, startPoint y: 324, endPoint x: 853, endPoint y: 171, distance: 152.2
click at [853, 171] on div at bounding box center [803, 230] width 194 height 430
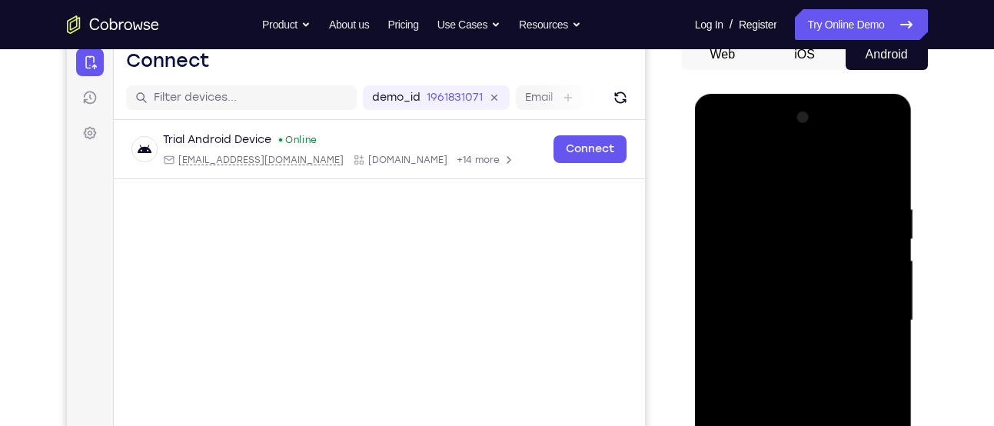
click at [884, 170] on div at bounding box center [803, 320] width 194 height 430
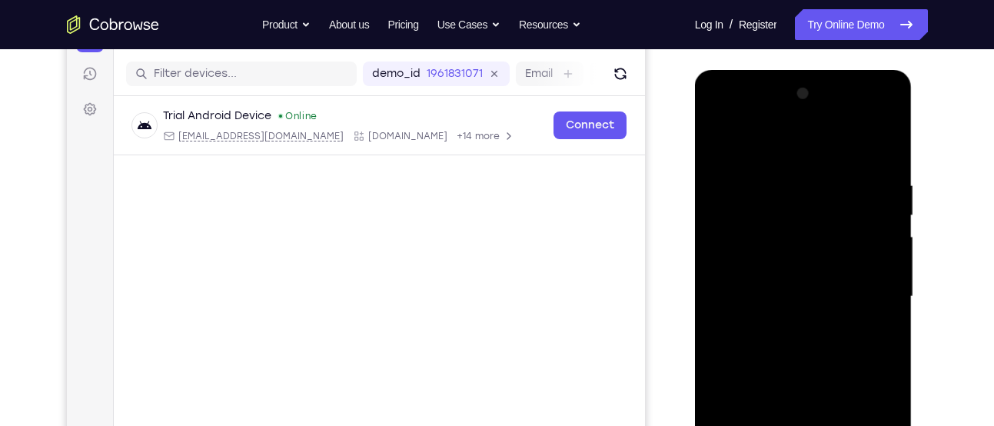
click at [805, 176] on div at bounding box center [803, 296] width 194 height 430
drag, startPoint x: 805, startPoint y: 176, endPoint x: 815, endPoint y: 277, distance: 101.2
click at [815, 277] on div at bounding box center [803, 296] width 194 height 430
click at [719, 139] on div at bounding box center [803, 296] width 194 height 430
drag, startPoint x: 815, startPoint y: 334, endPoint x: 818, endPoint y: 261, distance: 72.3
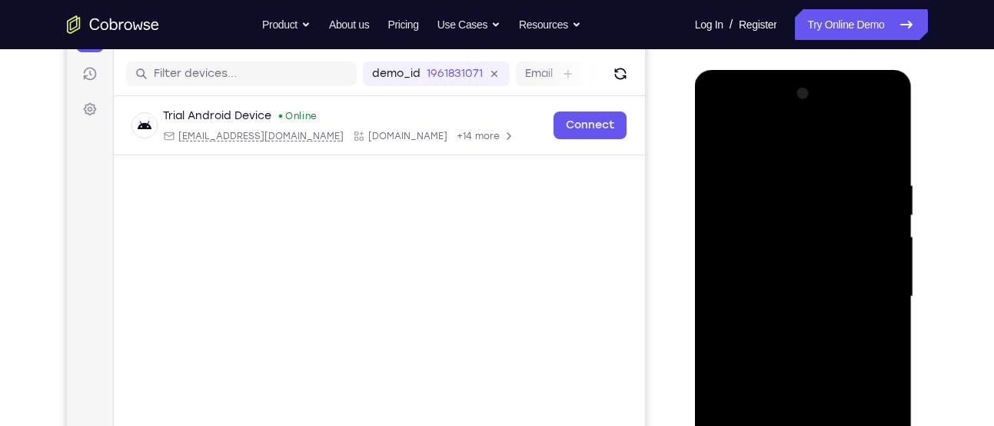
click at [818, 261] on div at bounding box center [803, 296] width 194 height 430
click at [792, 322] on div at bounding box center [803, 296] width 194 height 430
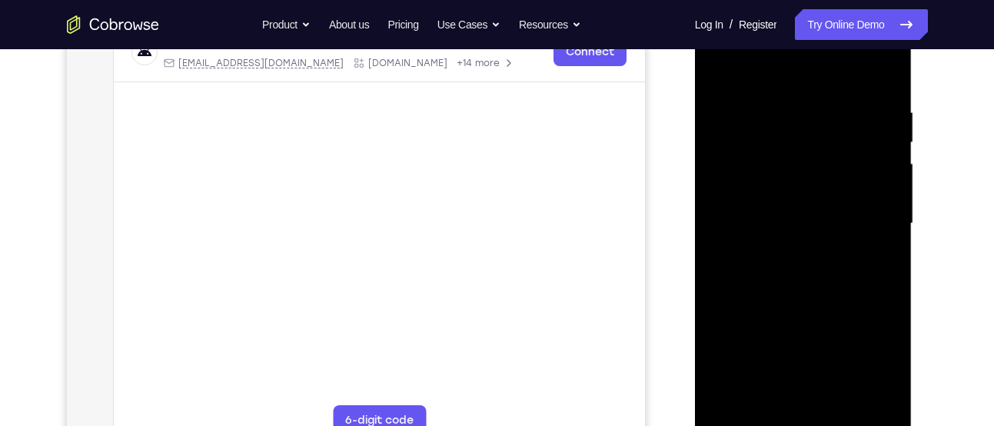
scroll to position [261, 0]
click at [842, 401] on div at bounding box center [803, 220] width 194 height 430
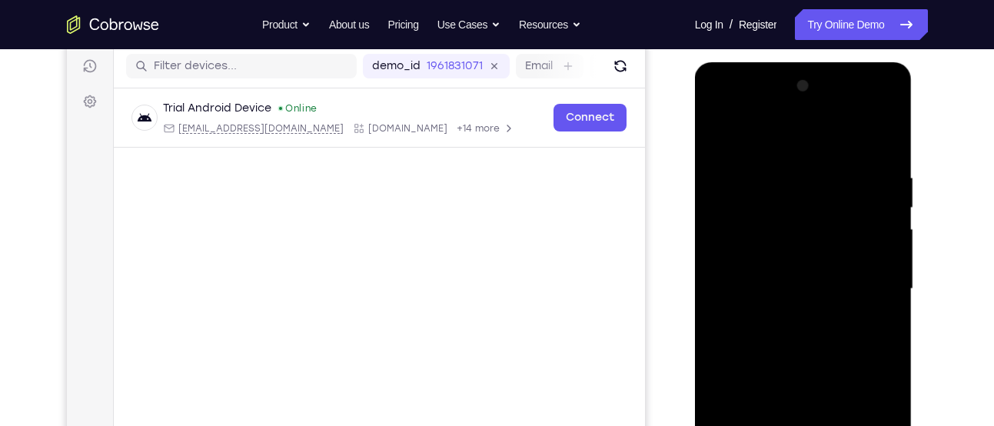
scroll to position [193, 0]
click at [810, 370] on div at bounding box center [803, 288] width 194 height 430
click at [726, 132] on div at bounding box center [803, 288] width 194 height 430
click at [887, 126] on div at bounding box center [803, 288] width 194 height 430
click at [885, 126] on div at bounding box center [803, 288] width 194 height 430
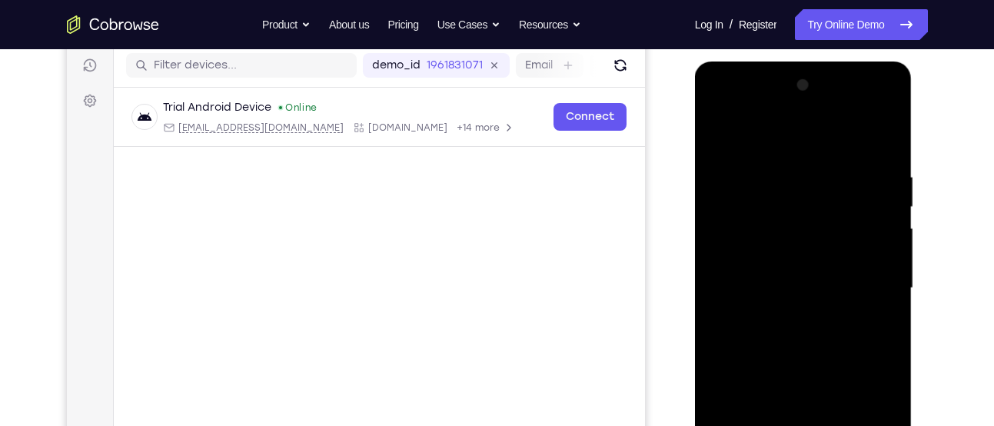
click at [888, 131] on div at bounding box center [803, 288] width 194 height 430
drag, startPoint x: 848, startPoint y: 251, endPoint x: 855, endPoint y: 188, distance: 62.6
click at [855, 188] on div at bounding box center [803, 288] width 194 height 430
click at [768, 322] on div at bounding box center [803, 288] width 194 height 430
drag, startPoint x: 796, startPoint y: 193, endPoint x: 805, endPoint y: 299, distance: 106.4
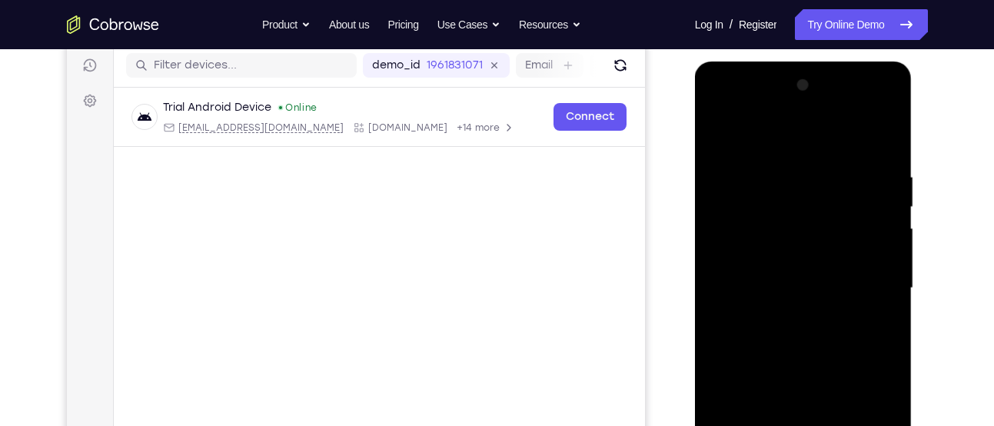
click at [805, 299] on div at bounding box center [803, 288] width 194 height 430
drag, startPoint x: 805, startPoint y: 299, endPoint x: 816, endPoint y: 238, distance: 61.8
click at [816, 238] on div at bounding box center [803, 288] width 194 height 430
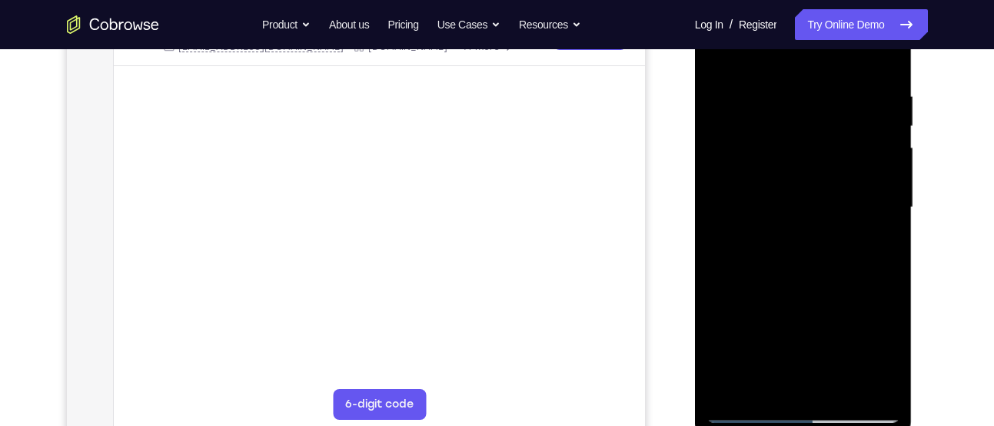
scroll to position [274, 0]
drag, startPoint x: 822, startPoint y: 158, endPoint x: 815, endPoint y: 325, distance: 167.7
click at [815, 325] on div at bounding box center [803, 207] width 194 height 430
drag, startPoint x: 735, startPoint y: 95, endPoint x: 717, endPoint y: 106, distance: 20.7
click at [717, 106] on div at bounding box center [803, 207] width 194 height 430
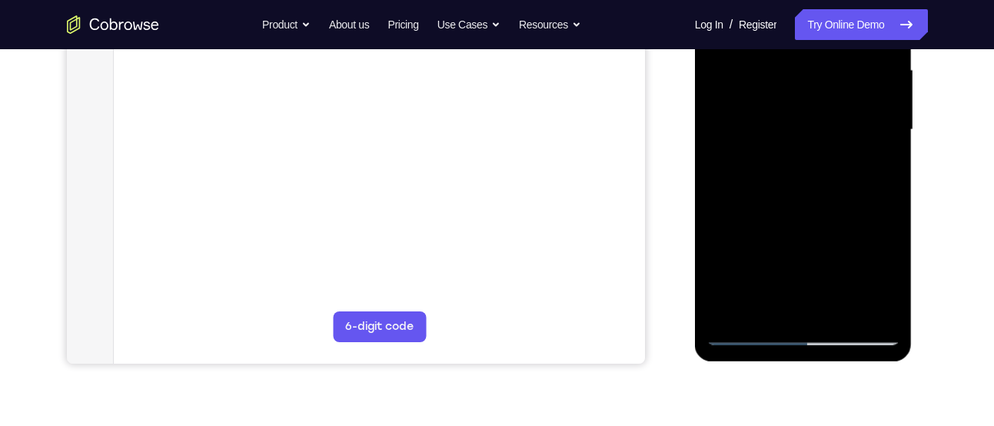
scroll to position [352, 0]
click at [860, 311] on div at bounding box center [803, 129] width 194 height 430
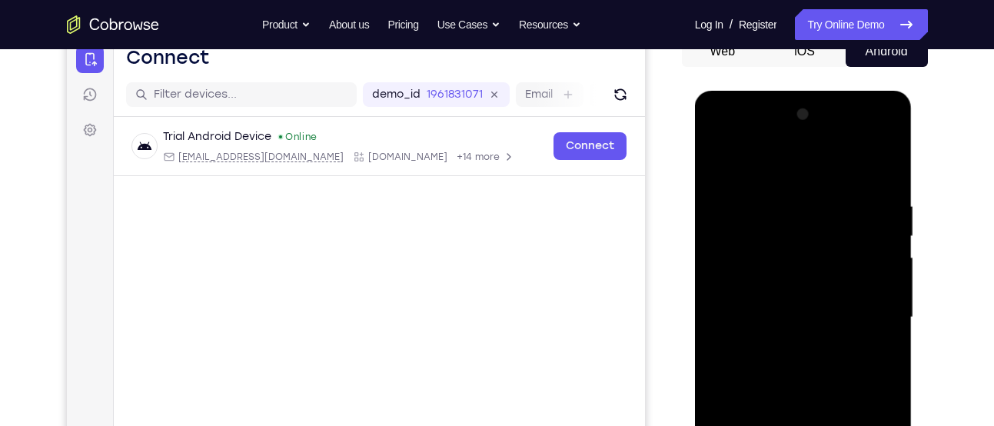
scroll to position [163, 0]
click at [882, 168] on div at bounding box center [803, 318] width 194 height 430
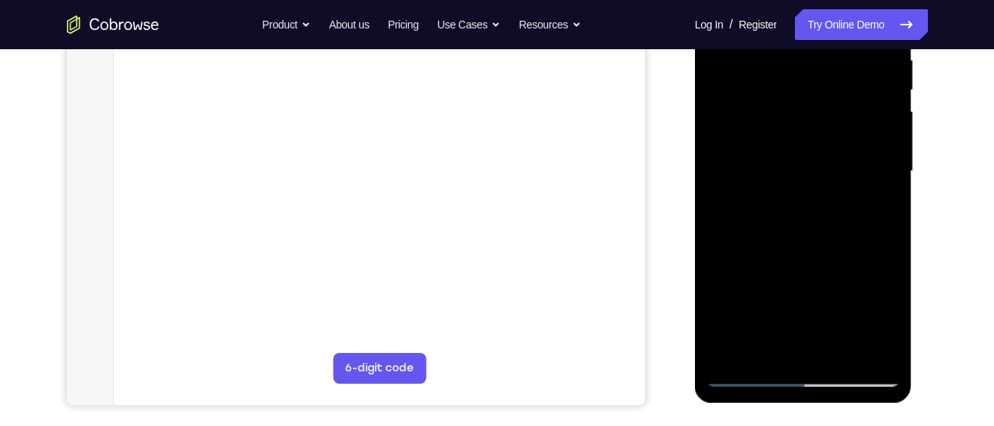
scroll to position [323, 0]
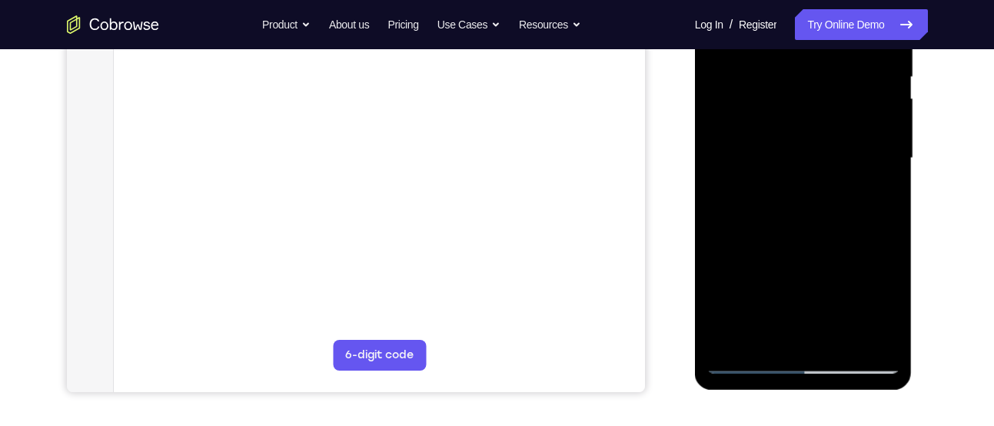
click at [731, 340] on div at bounding box center [803, 158] width 194 height 430
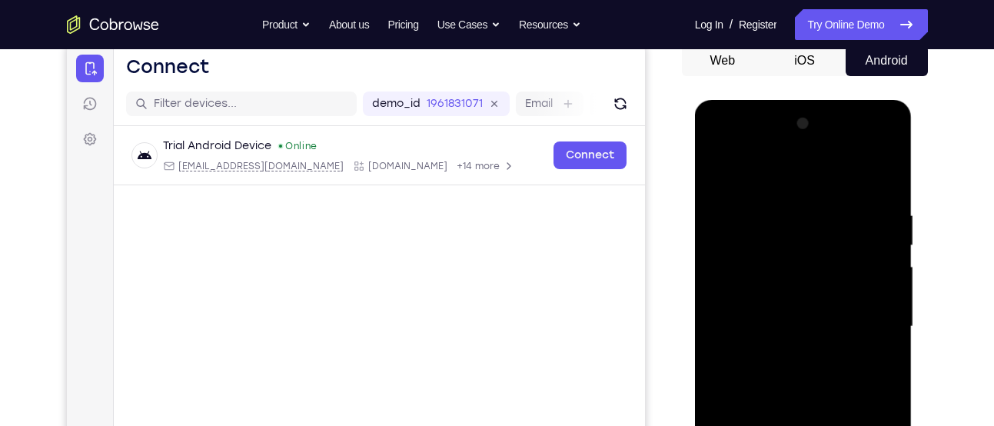
scroll to position [151, 0]
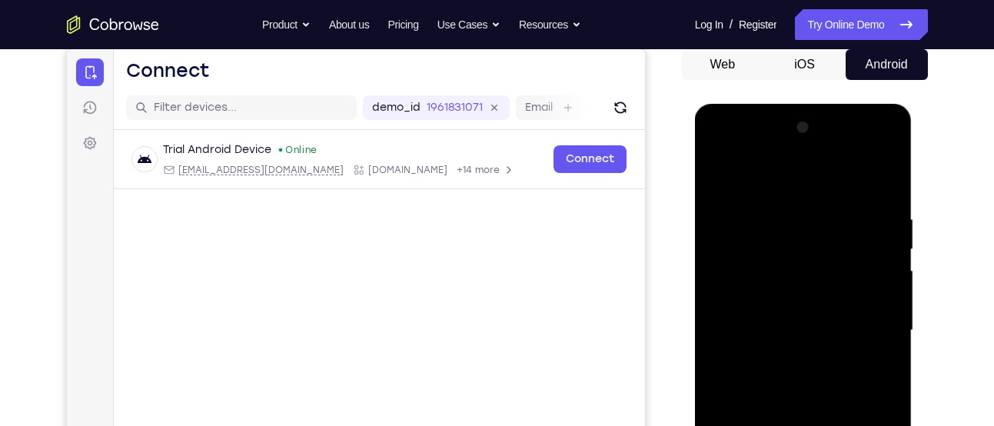
click at [825, 207] on div at bounding box center [803, 330] width 194 height 430
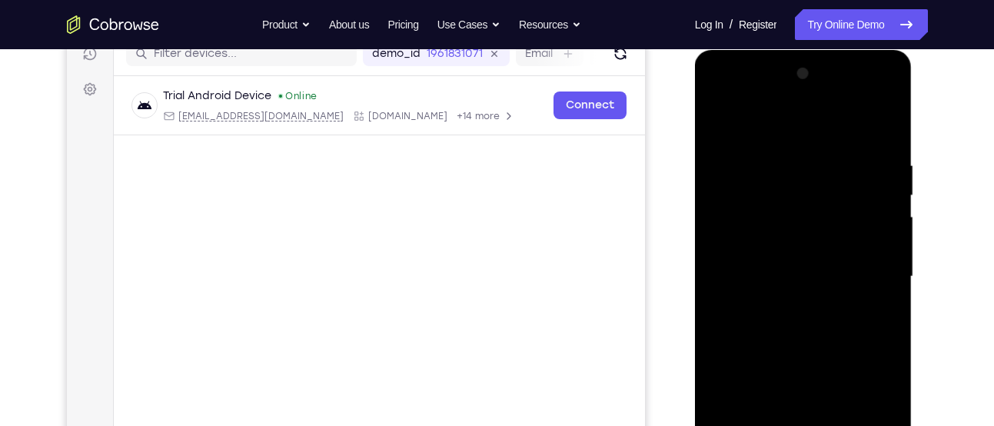
click at [877, 284] on div at bounding box center [803, 276] width 194 height 430
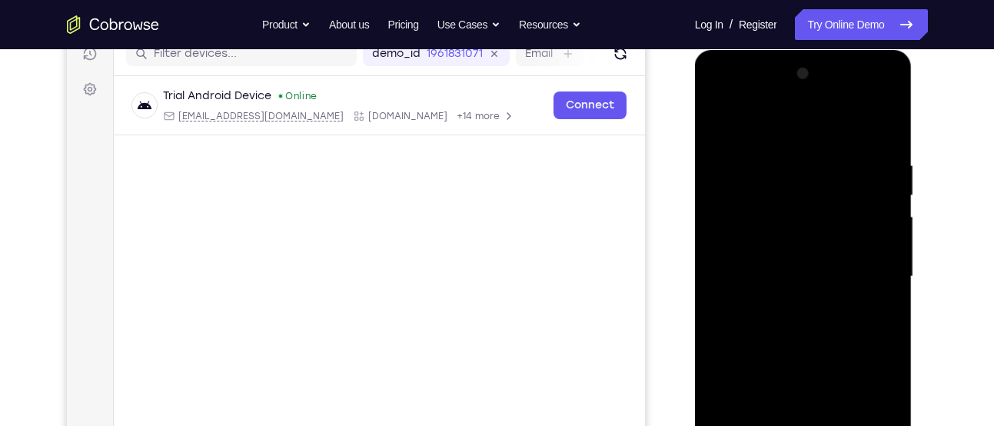
drag, startPoint x: 883, startPoint y: 260, endPoint x: 750, endPoint y: 254, distance: 133.1
click at [750, 254] on div at bounding box center [803, 276] width 194 height 430
click at [874, 272] on div at bounding box center [803, 276] width 194 height 430
drag, startPoint x: 874, startPoint y: 272, endPoint x: 745, endPoint y: 261, distance: 128.9
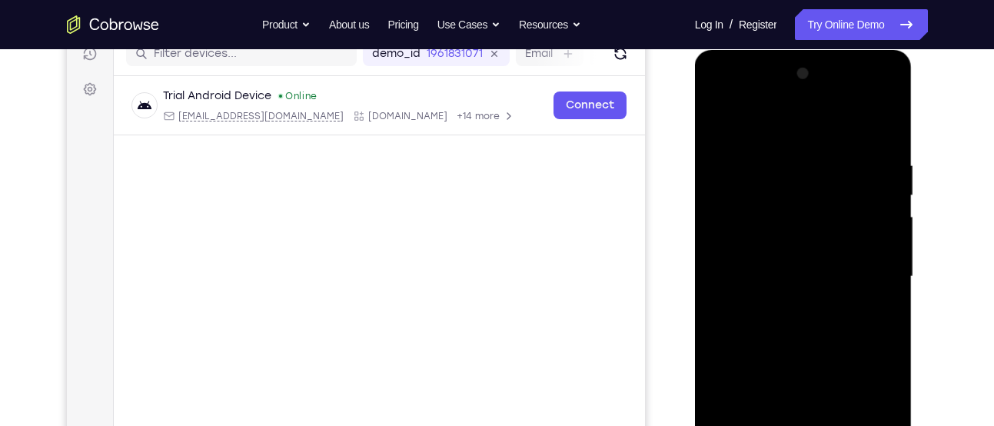
click at [745, 261] on div at bounding box center [803, 276] width 194 height 430
drag, startPoint x: 888, startPoint y: 280, endPoint x: 775, endPoint y: 279, distance: 113.0
click at [775, 279] on div at bounding box center [803, 276] width 194 height 430
click at [874, 271] on div at bounding box center [803, 276] width 194 height 430
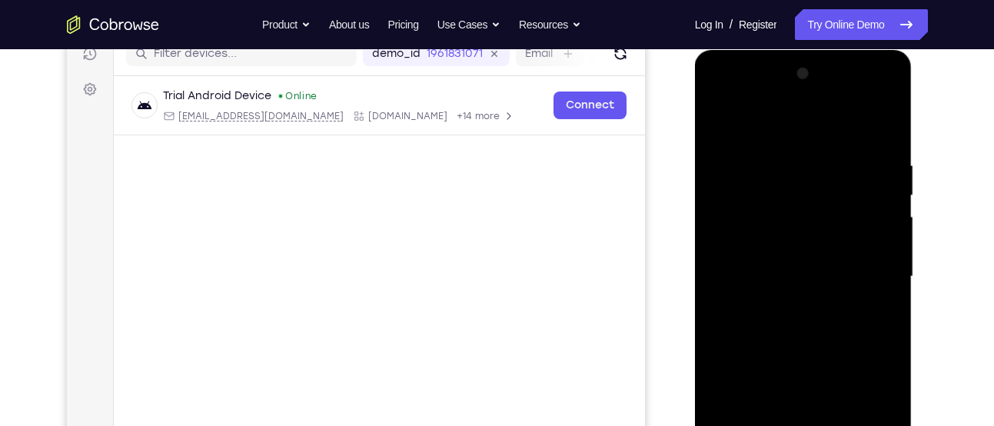
click at [874, 271] on div at bounding box center [803, 276] width 194 height 430
drag, startPoint x: 874, startPoint y: 271, endPoint x: 762, endPoint y: 268, distance: 111.5
click at [762, 268] on div at bounding box center [803, 276] width 194 height 430
click at [874, 267] on div at bounding box center [803, 276] width 194 height 430
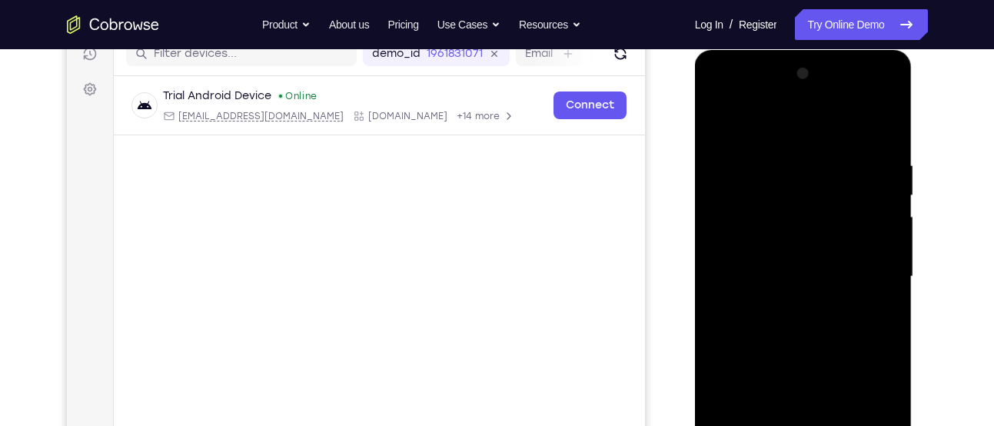
click at [874, 267] on div at bounding box center [803, 276] width 194 height 430
drag, startPoint x: 874, startPoint y: 267, endPoint x: 783, endPoint y: 261, distance: 90.9
click at [783, 261] on div at bounding box center [803, 276] width 194 height 430
drag, startPoint x: 832, startPoint y: 251, endPoint x: 736, endPoint y: 261, distance: 96.5
click at [736, 261] on div at bounding box center [803, 276] width 194 height 430
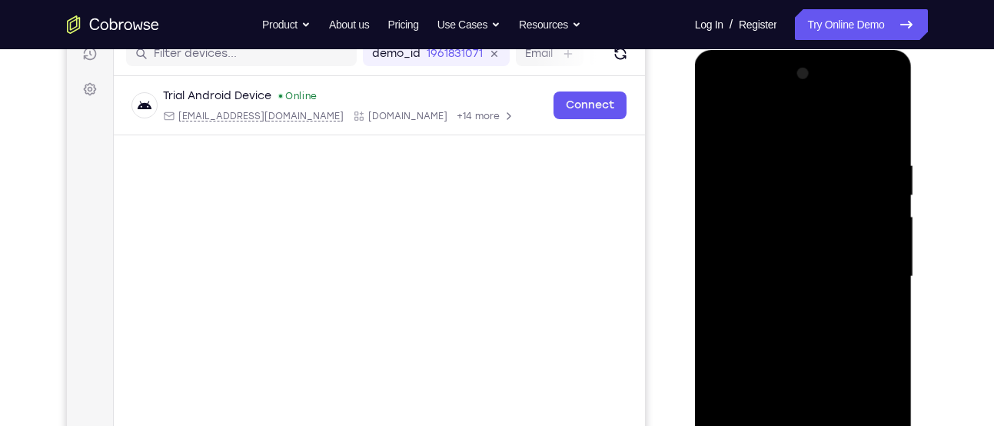
drag, startPoint x: 41, startPoint y: 211, endPoint x: 692, endPoint y: 170, distance: 651.4
click at [692, 170] on div at bounding box center [805, 274] width 246 height 473
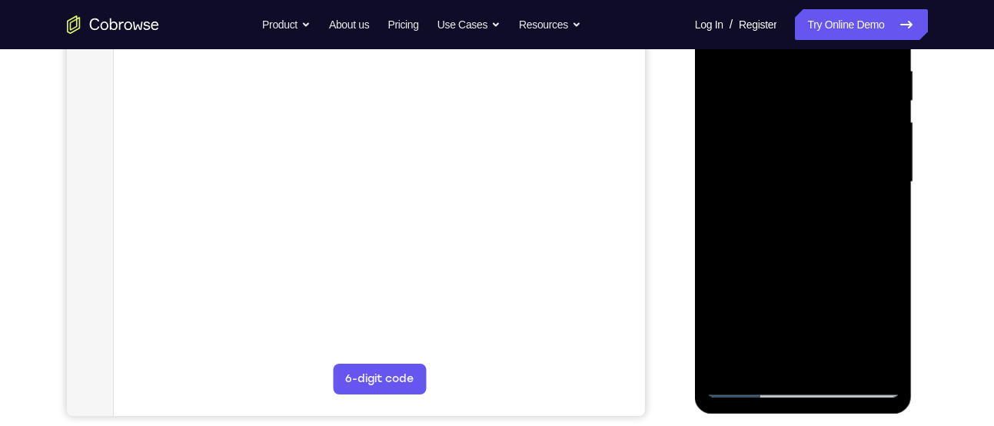
scroll to position [300, 0]
click at [750, 373] on div at bounding box center [803, 181] width 194 height 430
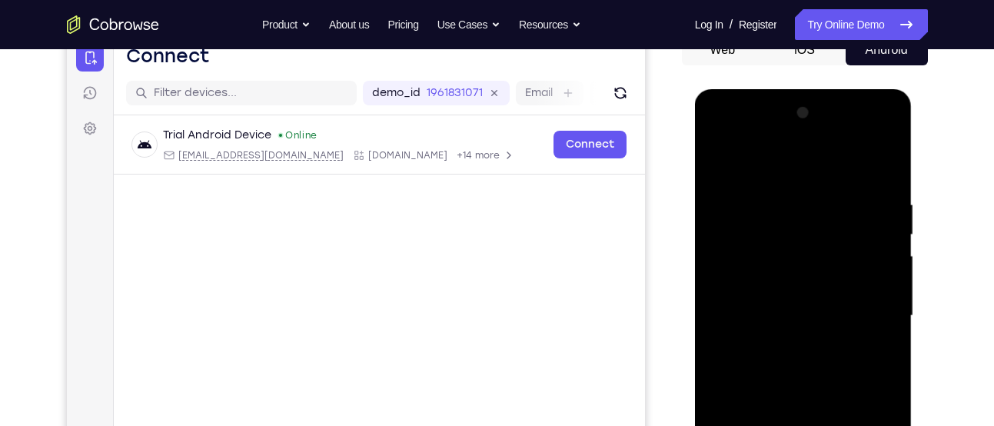
scroll to position [164, 0]
click at [880, 175] on div at bounding box center [803, 316] width 194 height 430
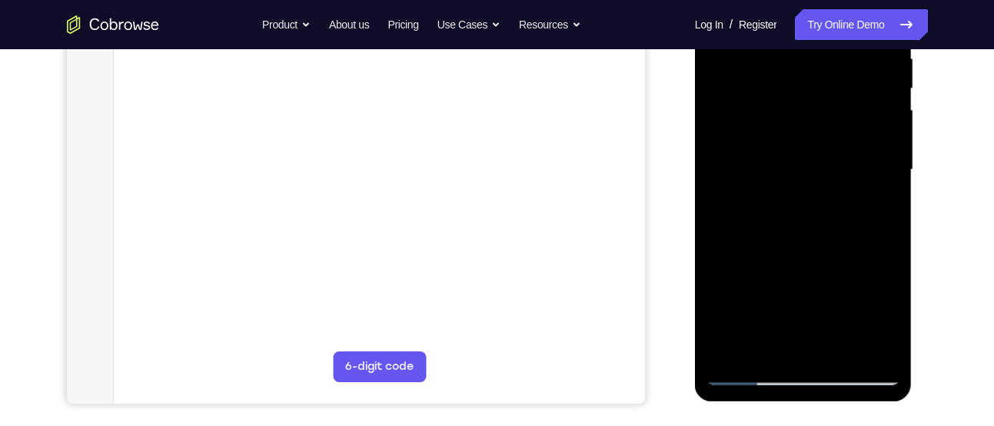
scroll to position [314, 0]
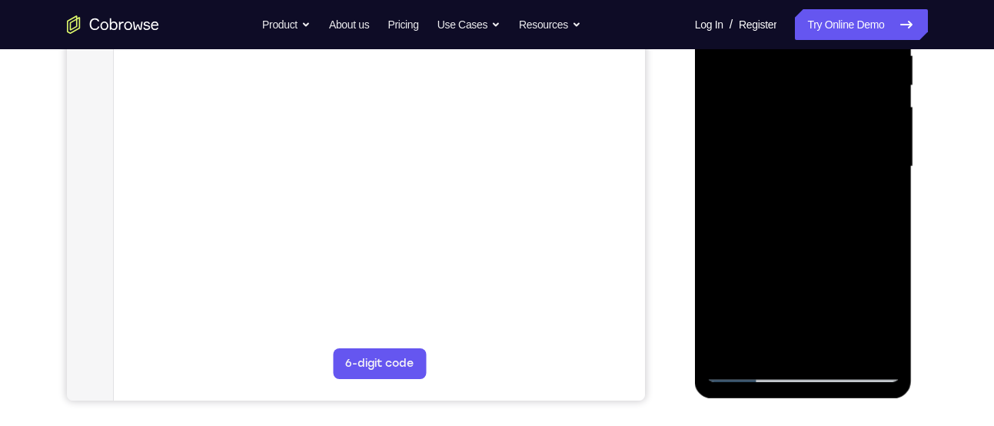
drag, startPoint x: 828, startPoint y: 268, endPoint x: 823, endPoint y: 112, distance: 156.1
click at [823, 112] on div at bounding box center [803, 167] width 194 height 430
drag, startPoint x: 795, startPoint y: 241, endPoint x: 788, endPoint y: 32, distance: 209.1
click at [788, 32] on div at bounding box center [803, 167] width 194 height 430
drag, startPoint x: 803, startPoint y: 259, endPoint x: 805, endPoint y: 73, distance: 186.0
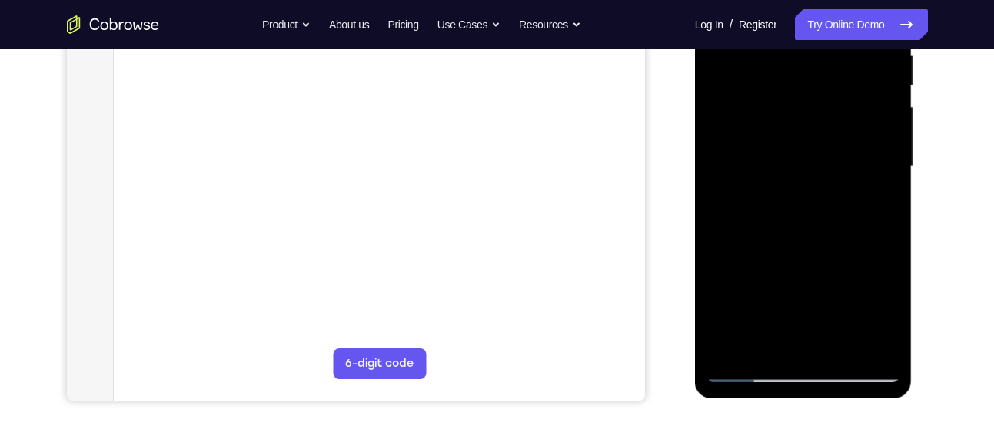
click at [805, 73] on div at bounding box center [803, 167] width 194 height 430
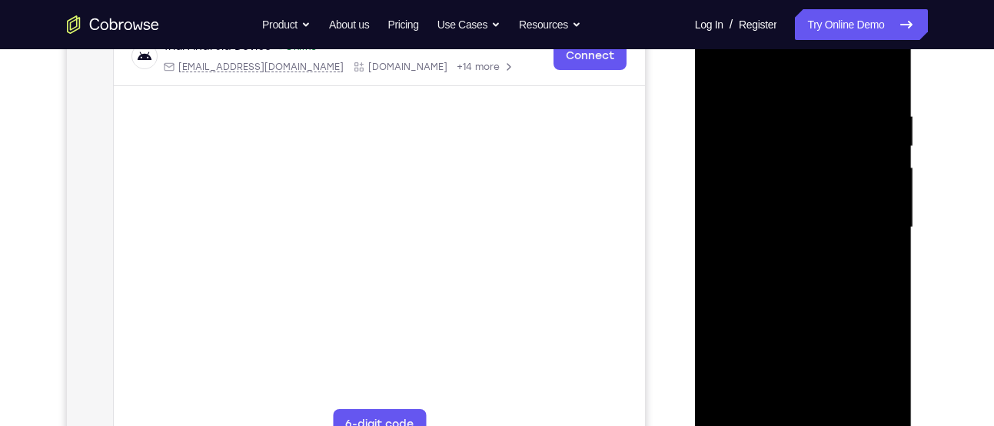
scroll to position [251, 0]
drag, startPoint x: 762, startPoint y: 416, endPoint x: 833, endPoint y: 82, distance: 340.9
click at [833, 82] on div at bounding box center [803, 230] width 194 height 430
click at [790, 181] on div at bounding box center [803, 230] width 194 height 430
drag, startPoint x: 831, startPoint y: 118, endPoint x: 837, endPoint y: 192, distance: 74.8
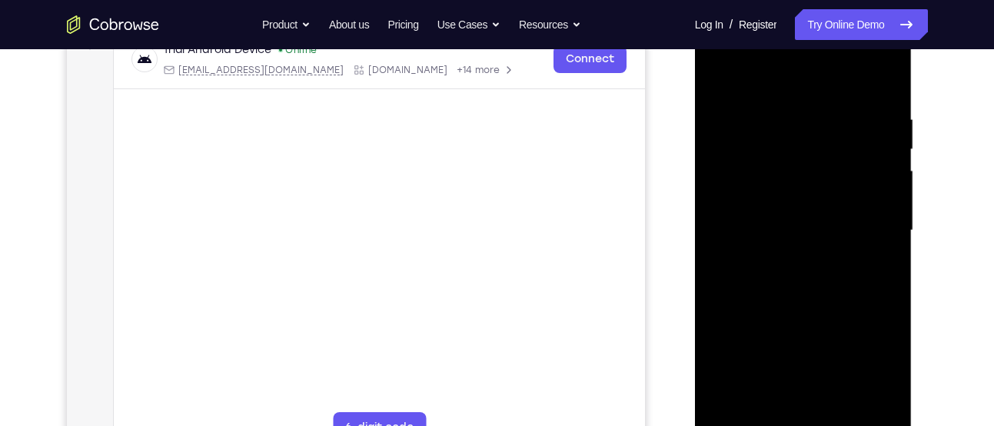
click at [837, 192] on div at bounding box center [803, 230] width 194 height 430
click at [720, 77] on div at bounding box center [803, 230] width 194 height 430
drag, startPoint x: 803, startPoint y: 184, endPoint x: 812, endPoint y: 156, distance: 29.2
click at [812, 156] on div at bounding box center [803, 230] width 194 height 430
click at [831, 88] on div at bounding box center [803, 230] width 194 height 430
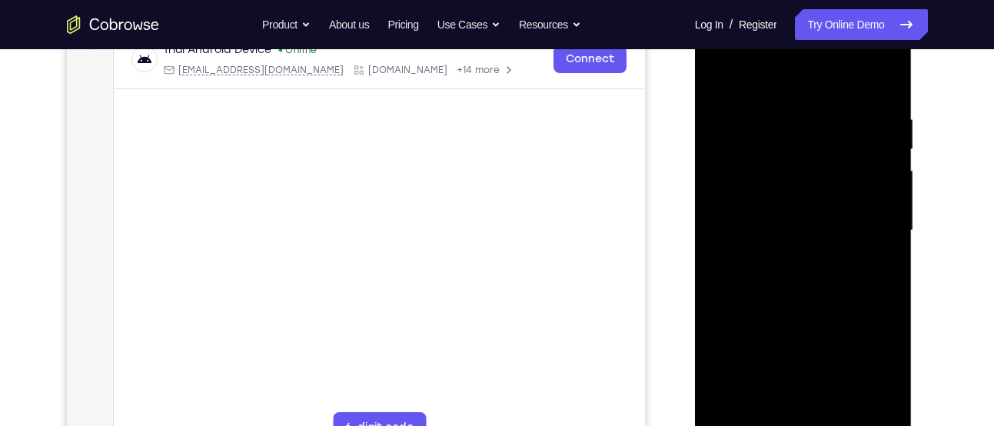
drag, startPoint x: 820, startPoint y: 340, endPoint x: 835, endPoint y: 347, distance: 16.6
click at [835, 347] on div at bounding box center [803, 230] width 194 height 430
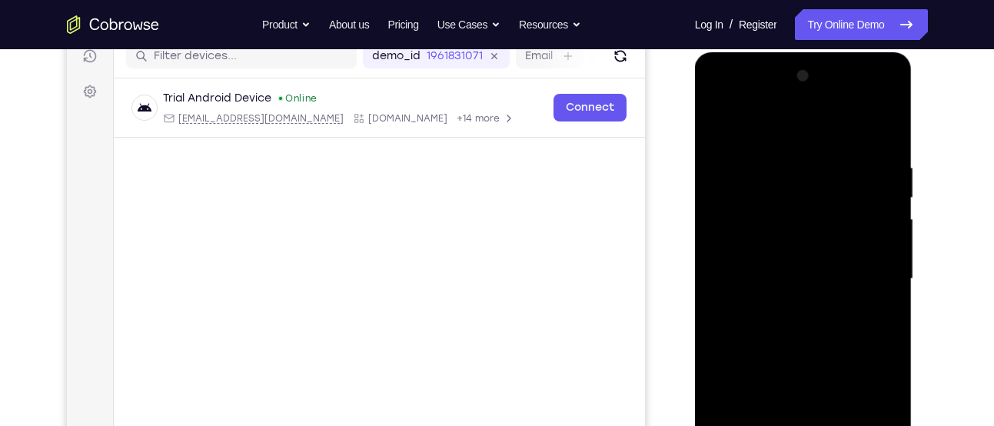
scroll to position [201, 0]
drag, startPoint x: 835, startPoint y: 396, endPoint x: 838, endPoint y: 183, distance: 212.9
click at [838, 183] on div at bounding box center [803, 280] width 194 height 430
click at [792, 368] on div at bounding box center [803, 280] width 194 height 430
drag, startPoint x: 846, startPoint y: 167, endPoint x: 839, endPoint y: 284, distance: 117.8
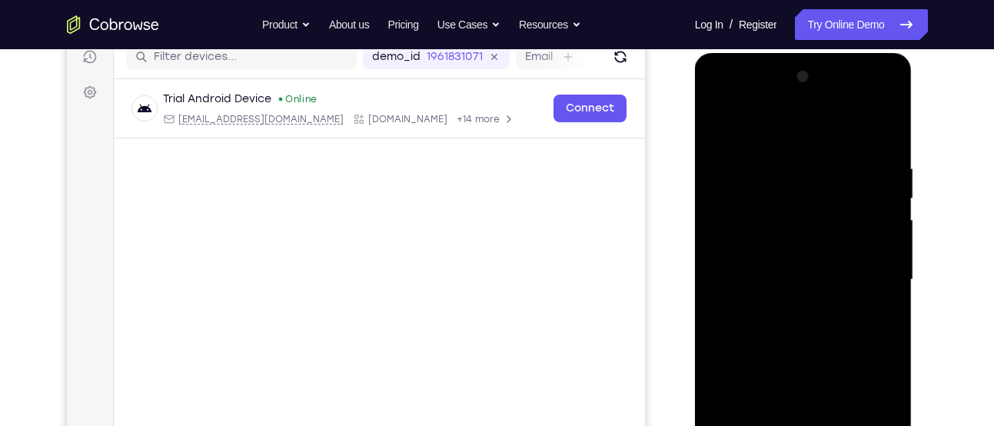
click at [839, 284] on div at bounding box center [803, 280] width 194 height 430
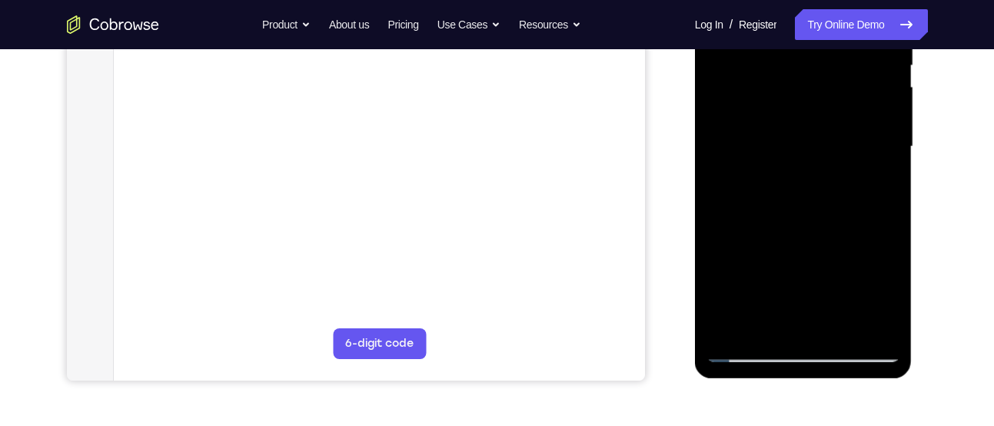
scroll to position [338, 0]
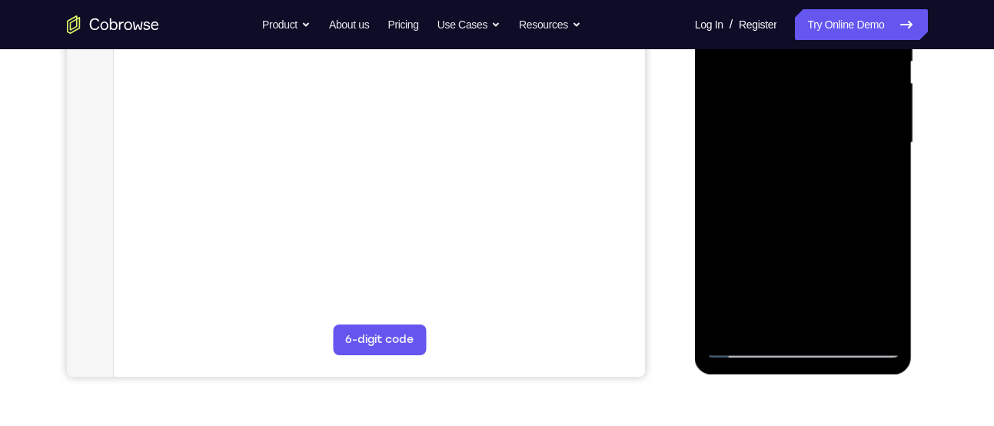
click at [735, 317] on div at bounding box center [803, 143] width 194 height 430
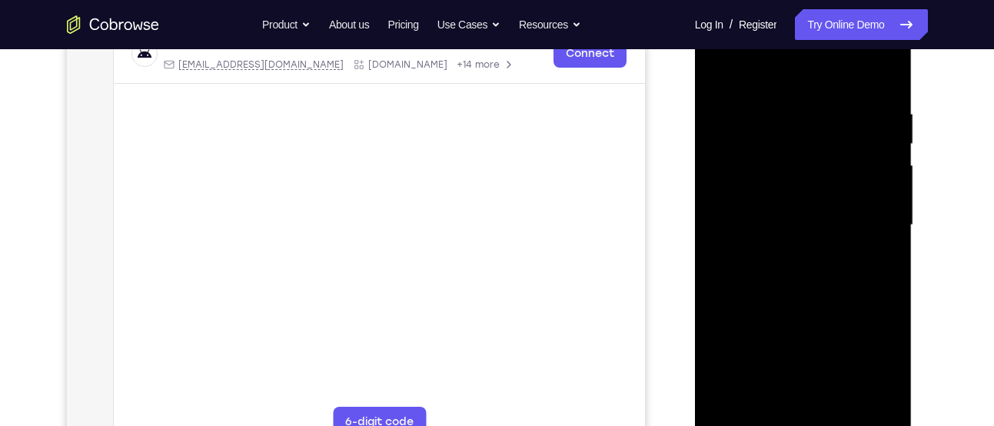
scroll to position [255, 0]
click at [816, 98] on div at bounding box center [803, 226] width 194 height 430
click at [885, 75] on div at bounding box center [803, 226] width 194 height 430
